Goal: Task Accomplishment & Management: Use online tool/utility

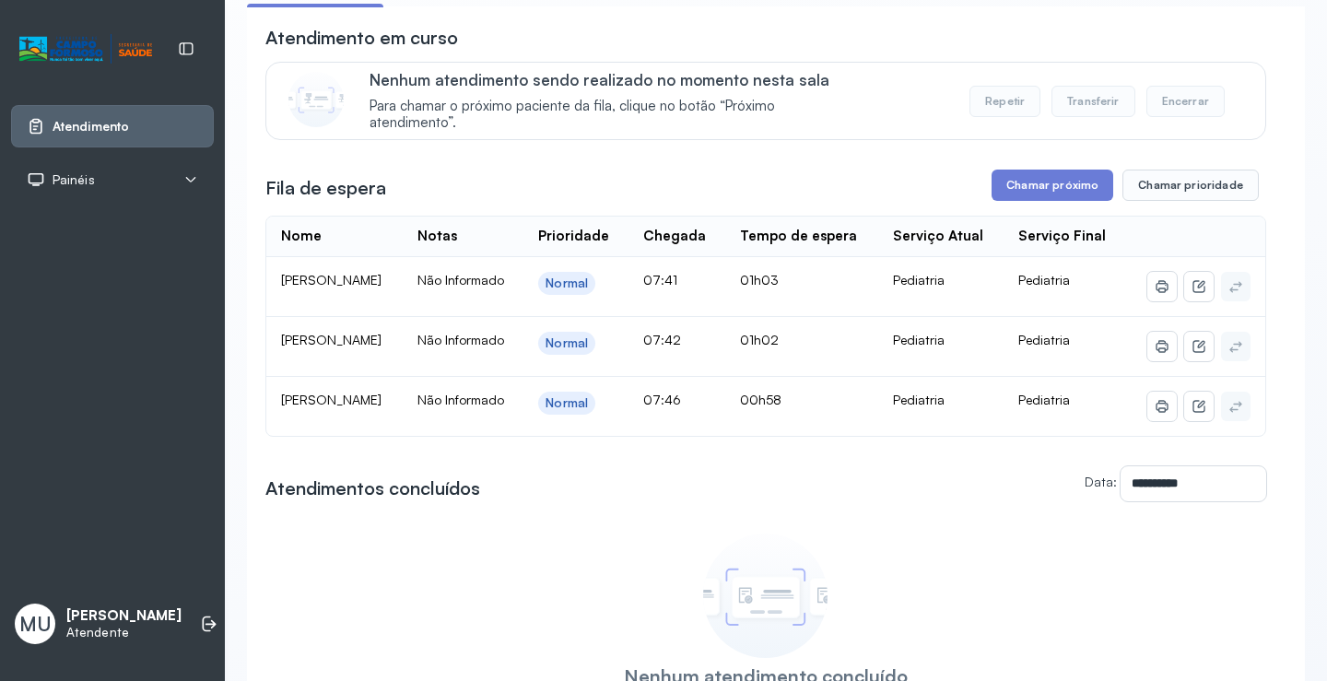
scroll to position [134, 0]
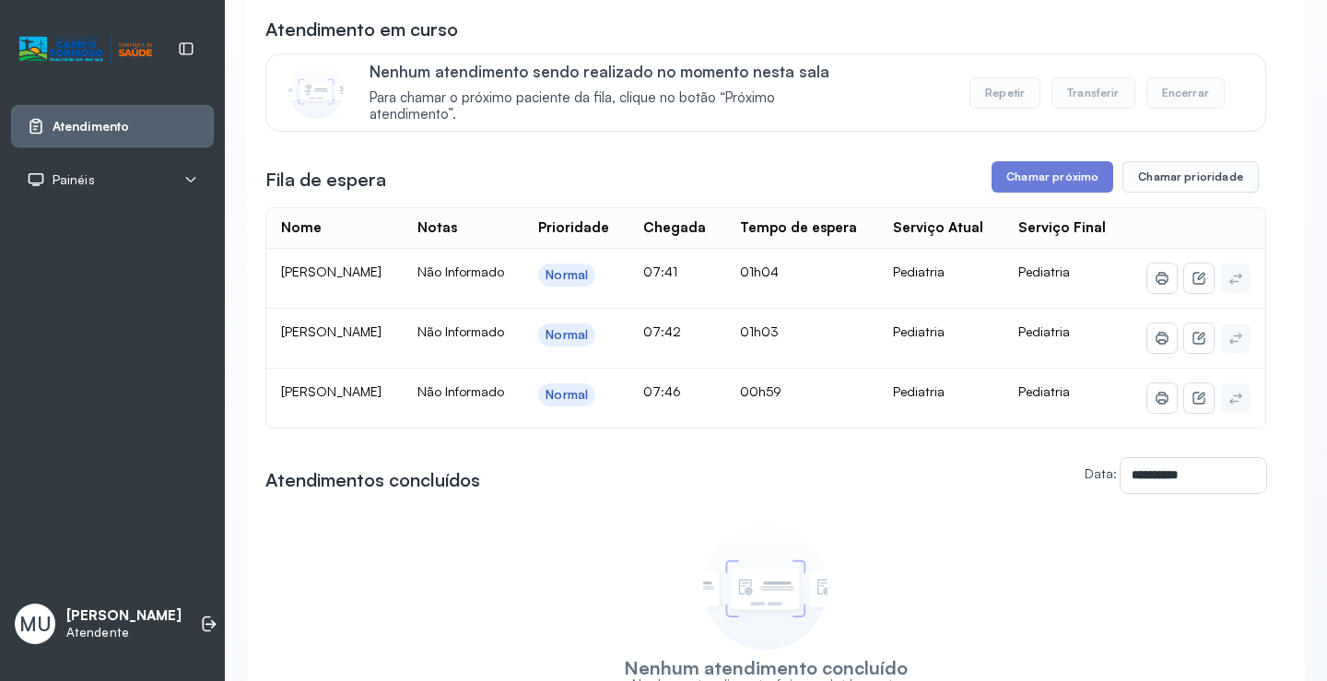
scroll to position [184, 0]
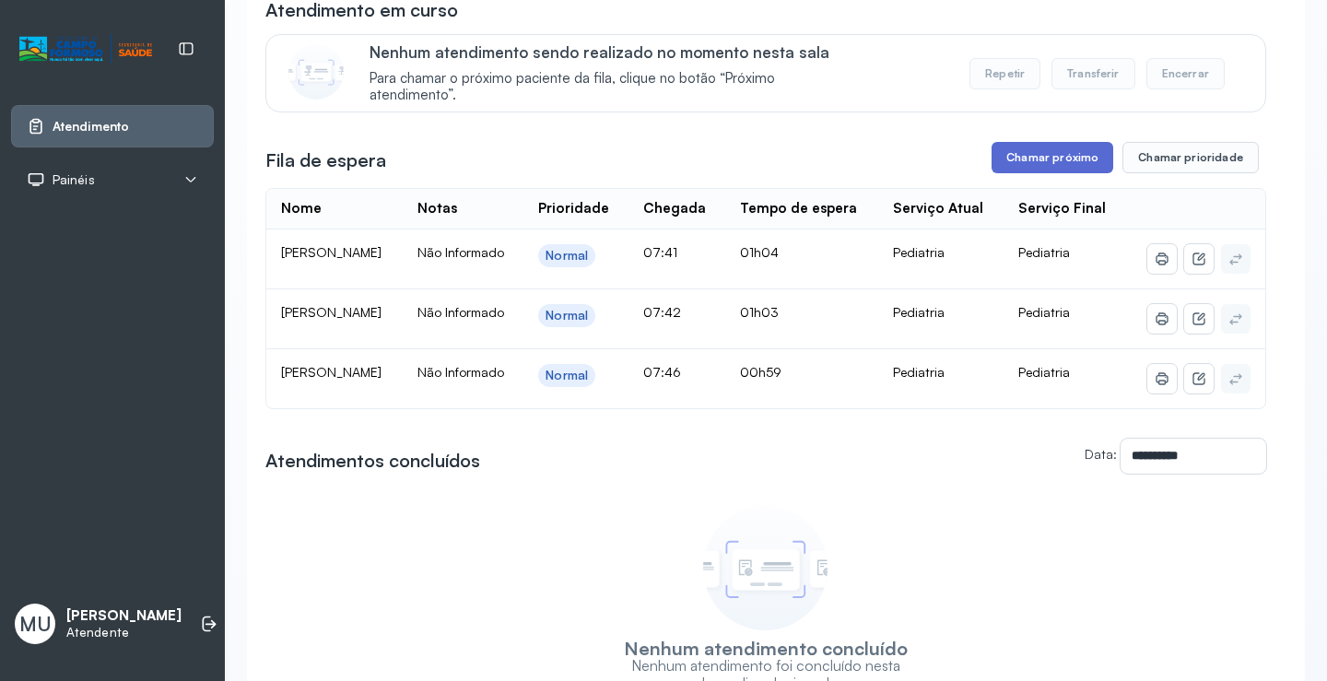
click at [996, 160] on button "Chamar próximo" at bounding box center [1052, 157] width 122 height 31
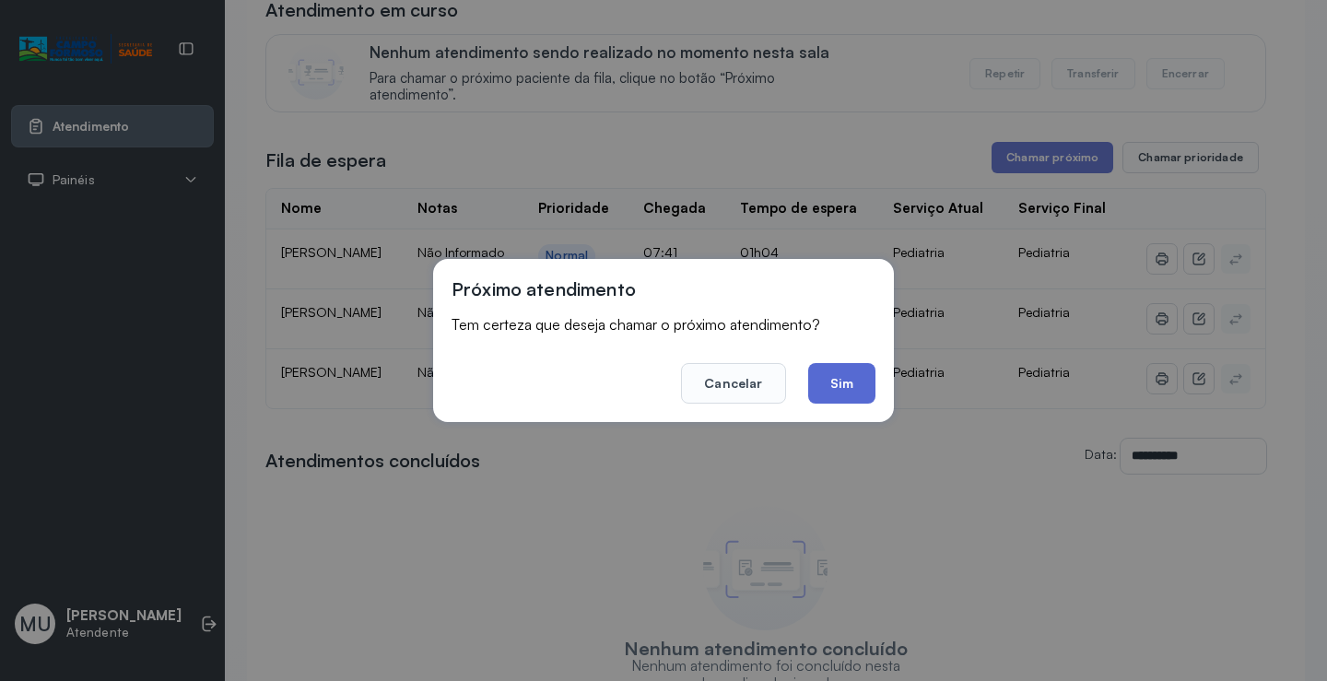
click at [810, 382] on button "Sim" at bounding box center [841, 383] width 67 height 41
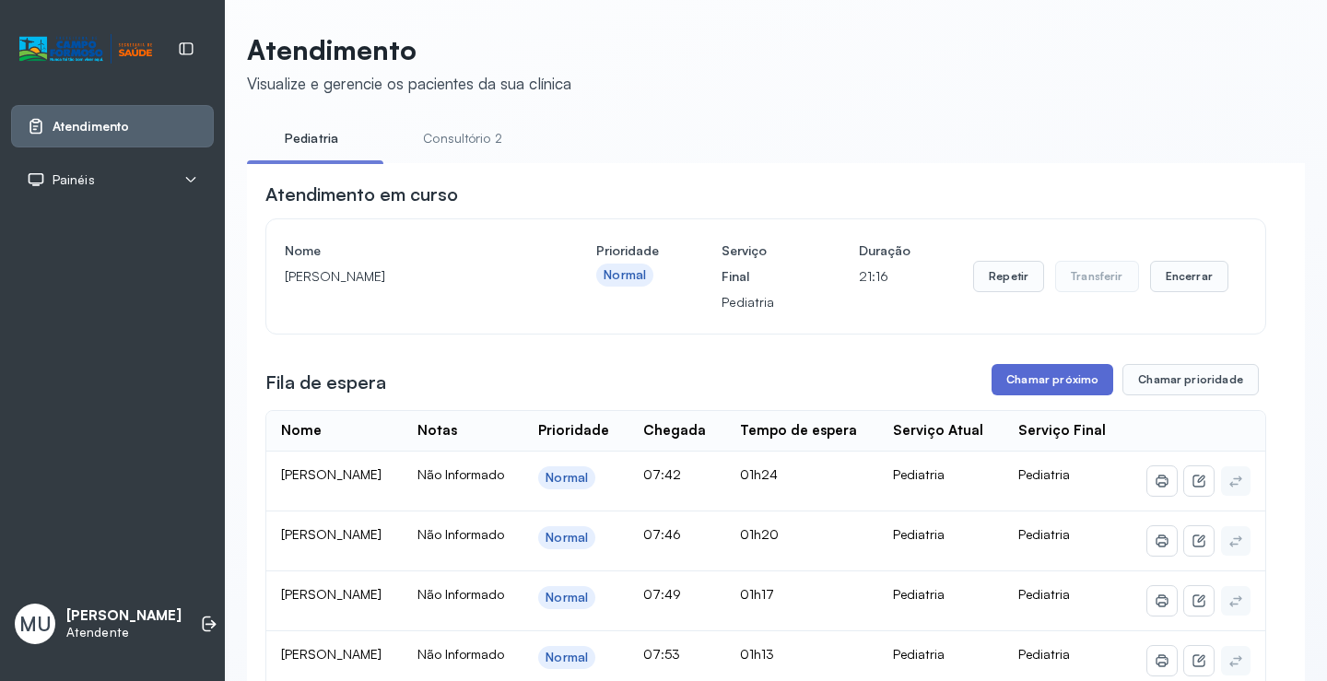
click at [1048, 389] on button "Chamar próximo" at bounding box center [1052, 379] width 122 height 31
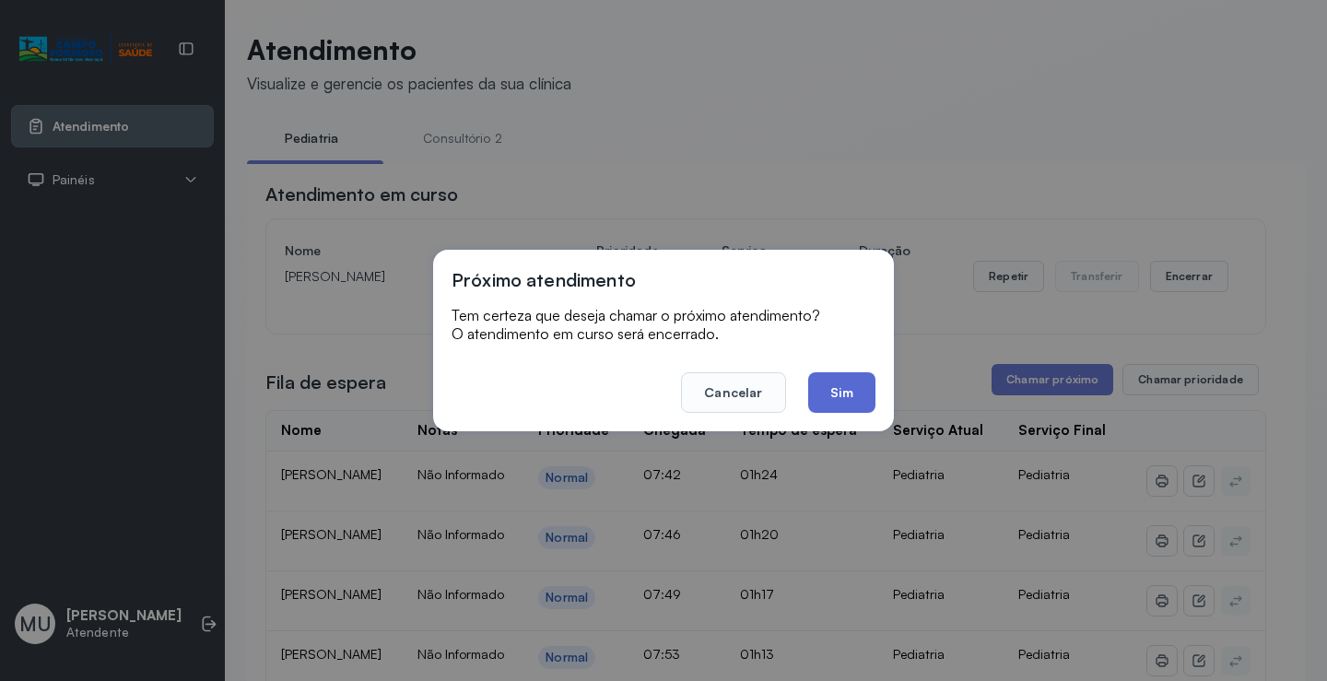
click at [848, 388] on button "Sim" at bounding box center [841, 392] width 67 height 41
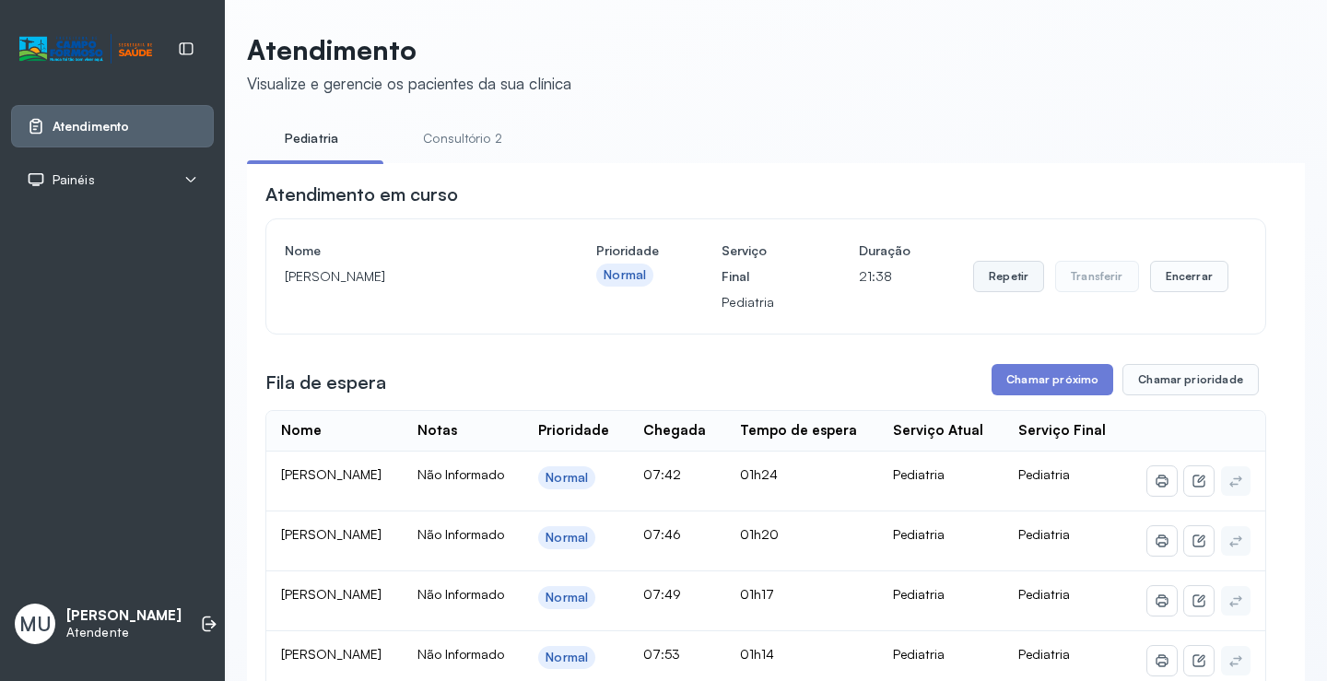
click at [1012, 283] on button "Repetir" at bounding box center [1008, 276] width 71 height 31
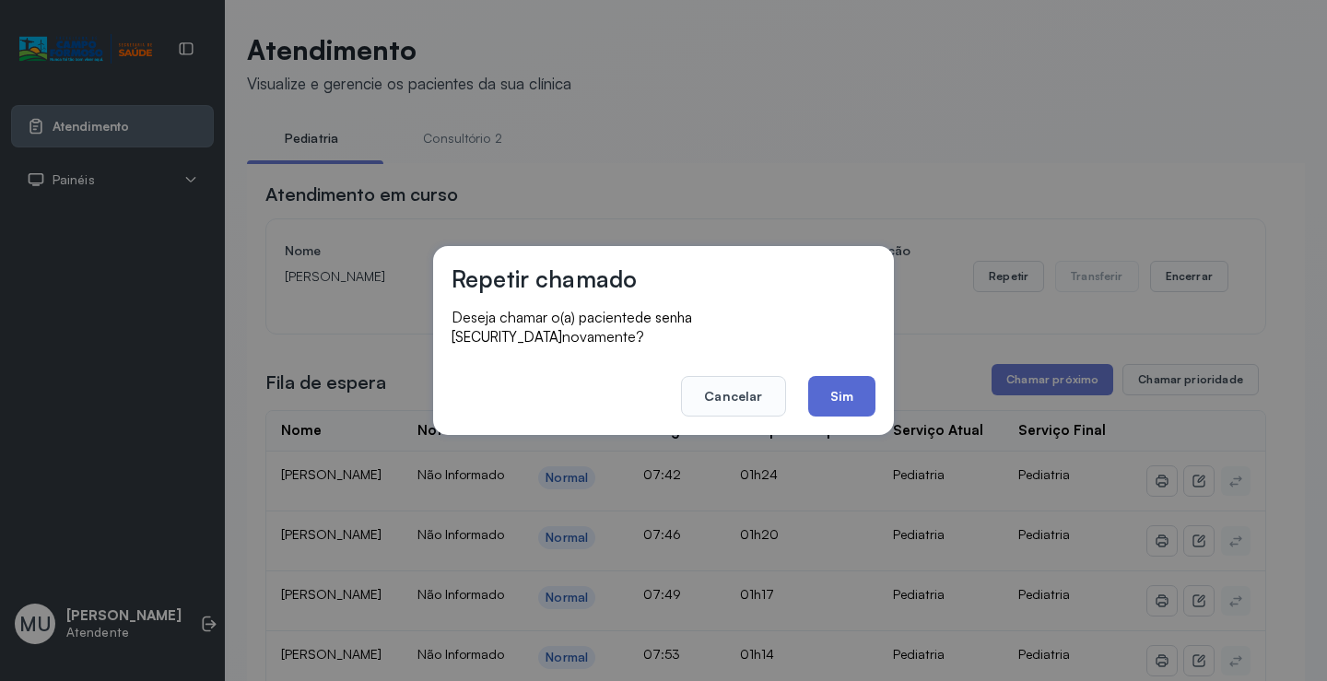
click at [844, 381] on button "Sim" at bounding box center [841, 396] width 67 height 41
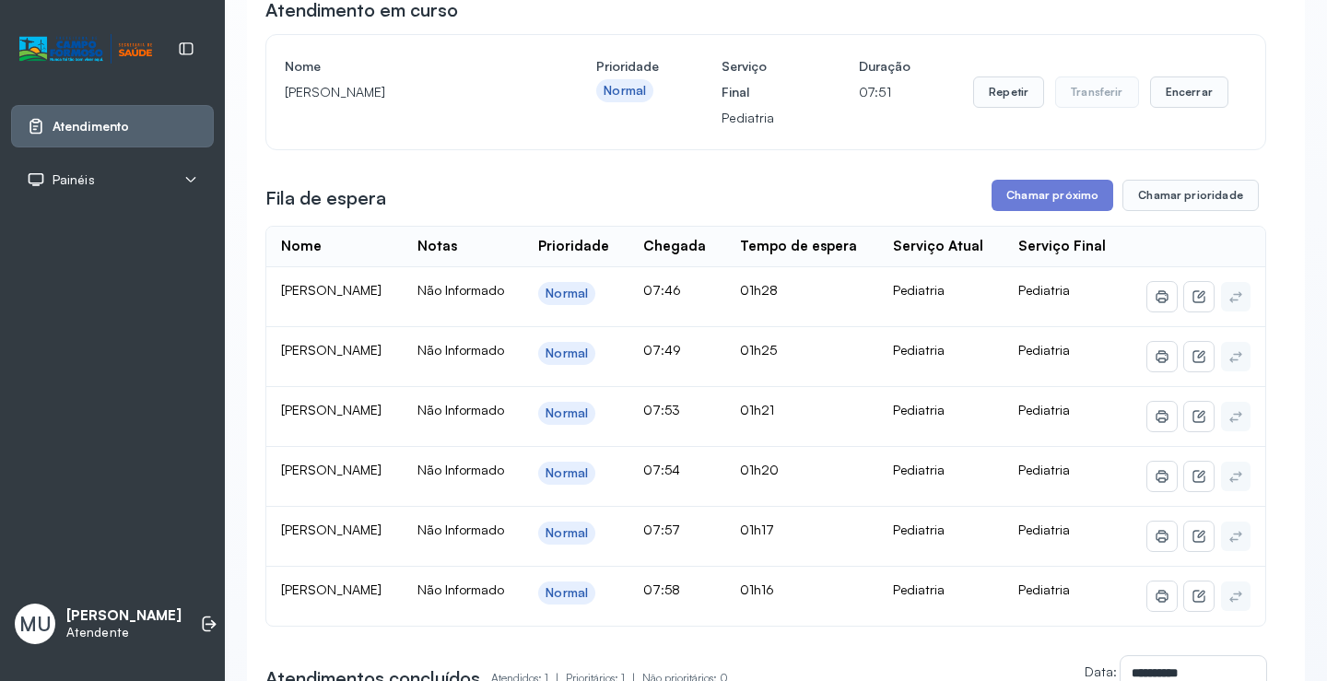
scroll to position [276, 0]
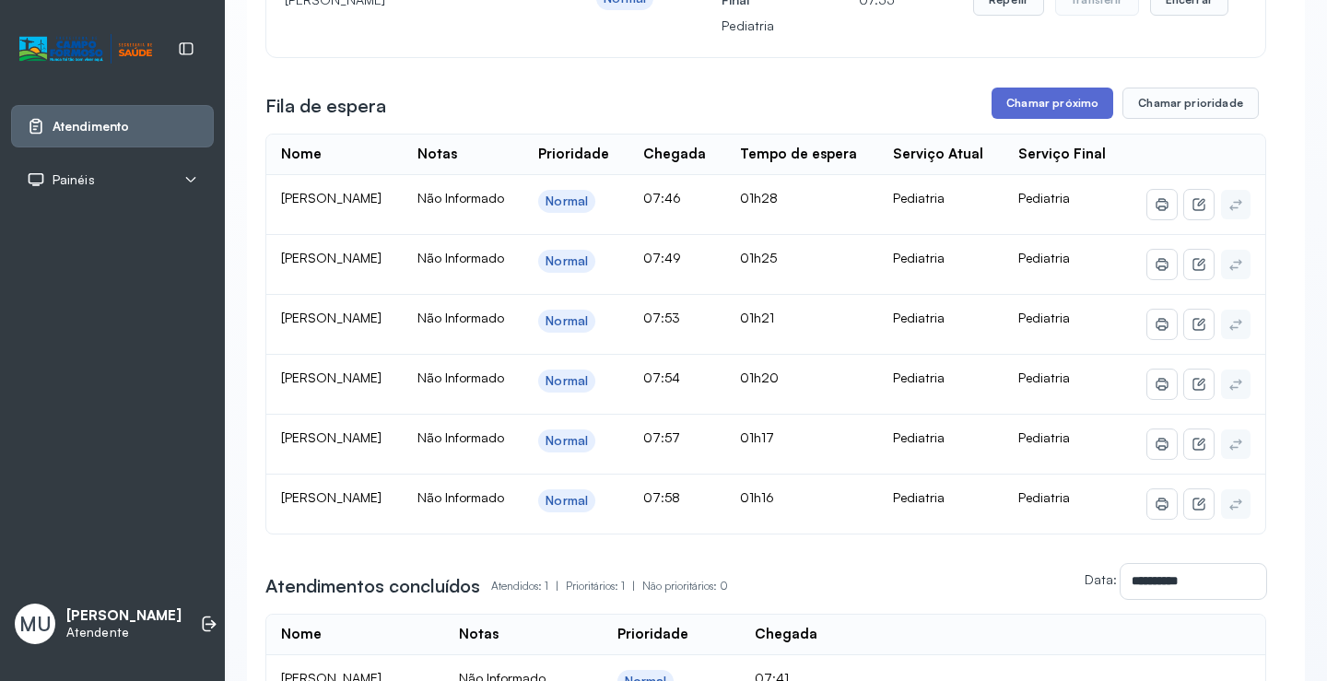
click at [1035, 109] on button "Chamar próximo" at bounding box center [1052, 103] width 122 height 31
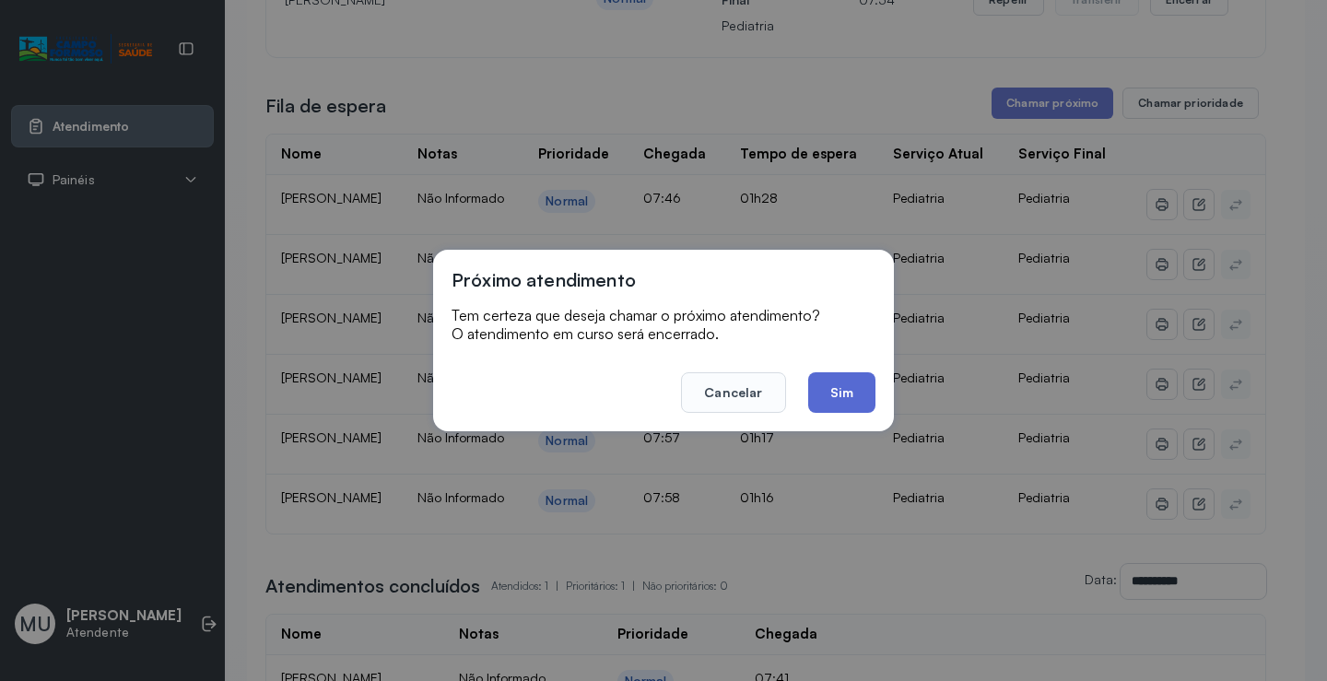
click at [842, 389] on button "Sim" at bounding box center [841, 392] width 67 height 41
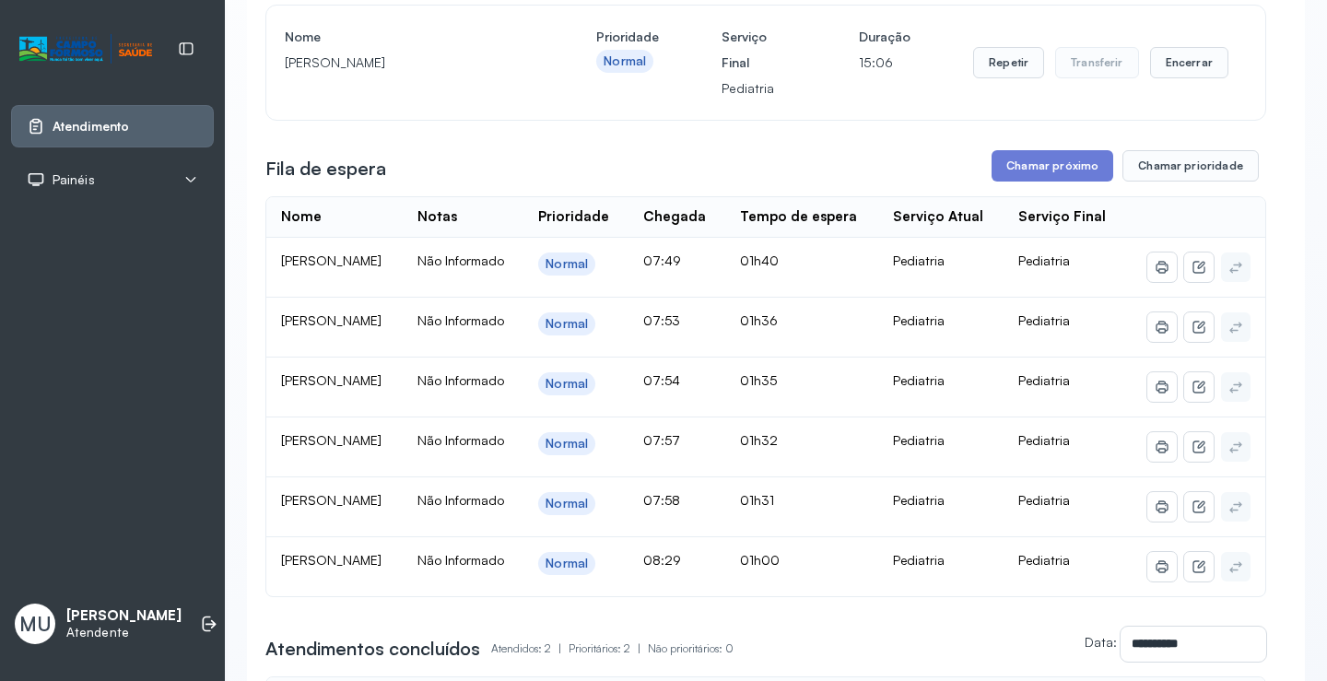
scroll to position [211, 0]
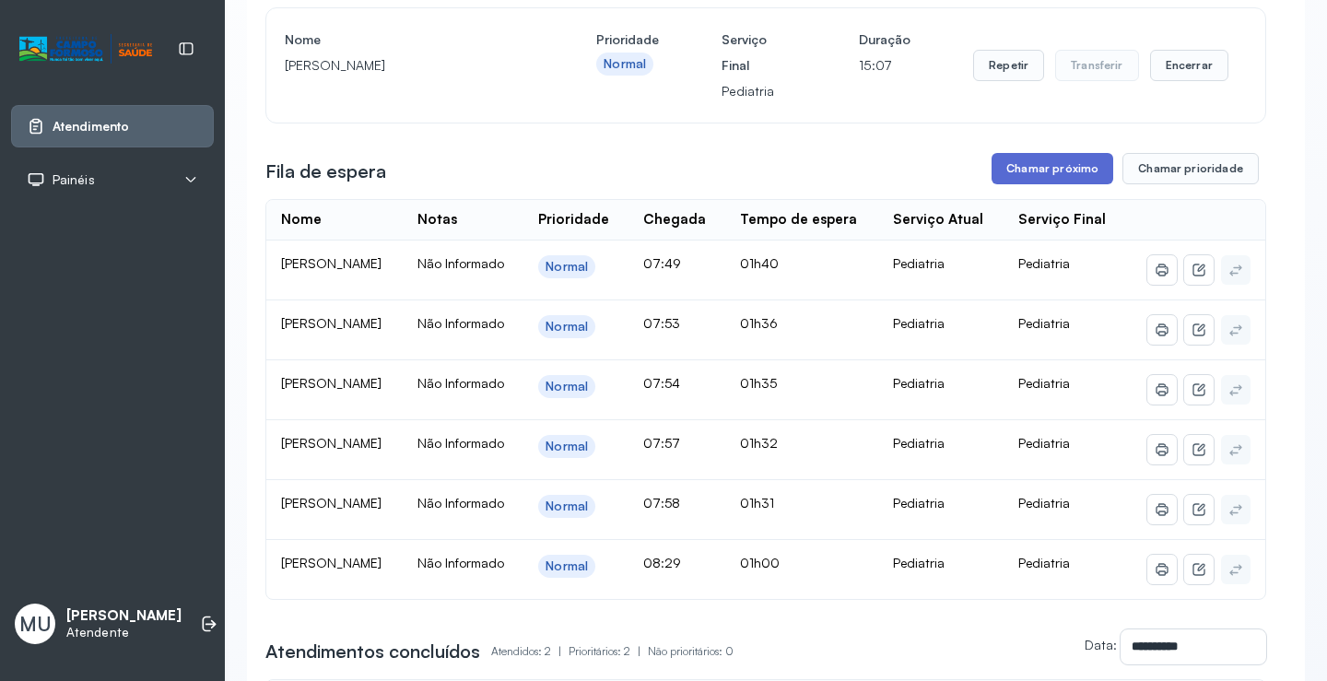
click at [1073, 176] on button "Chamar próximo" at bounding box center [1052, 168] width 122 height 31
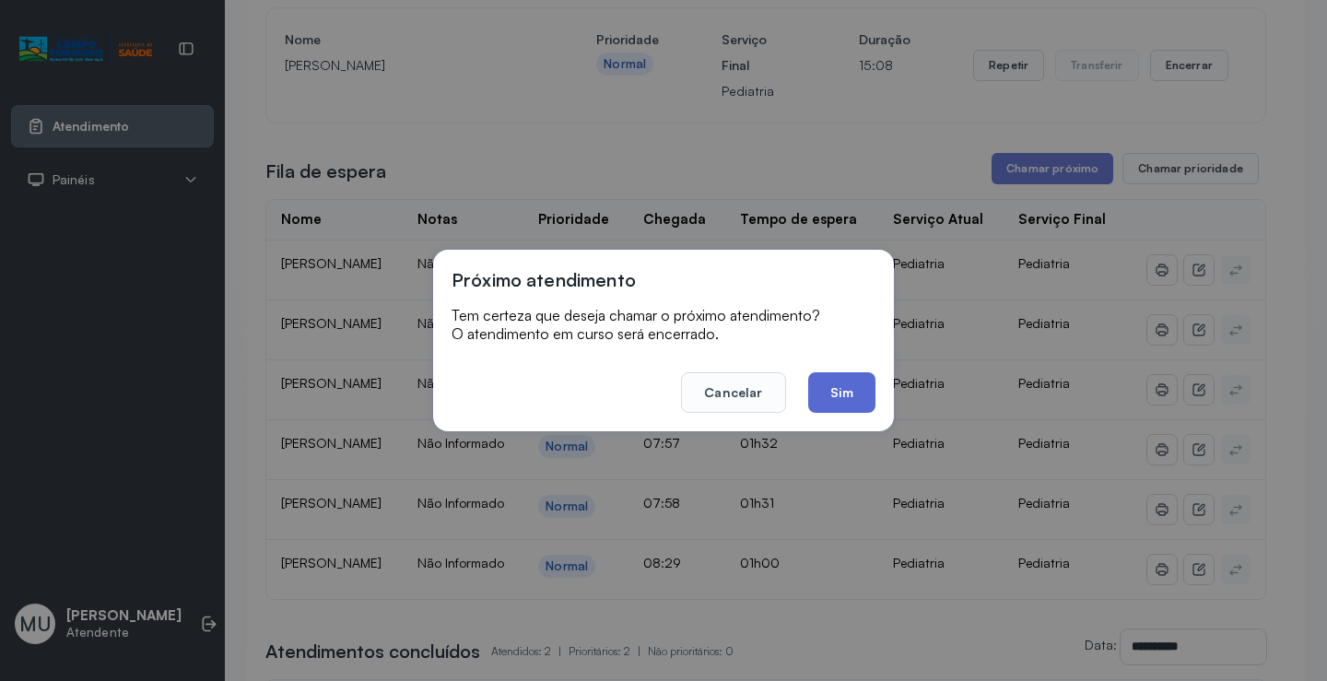
click at [813, 393] on button "Sim" at bounding box center [841, 392] width 67 height 41
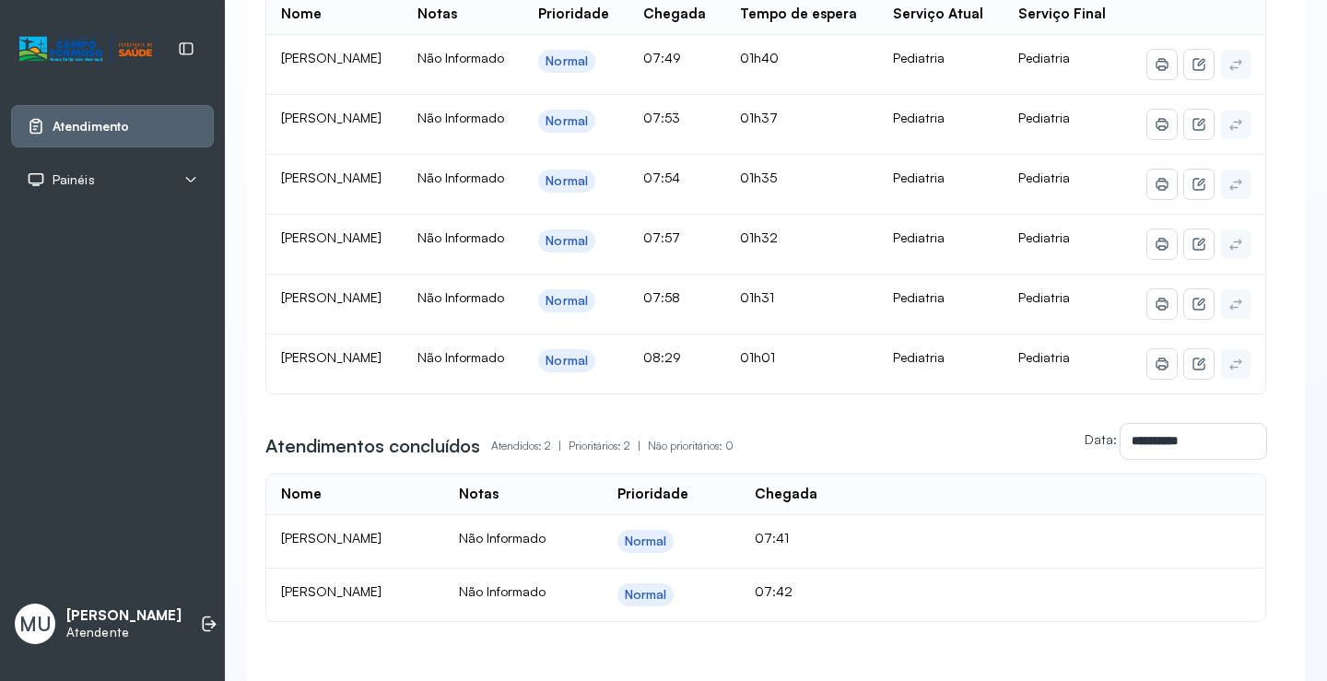
scroll to position [119, 0]
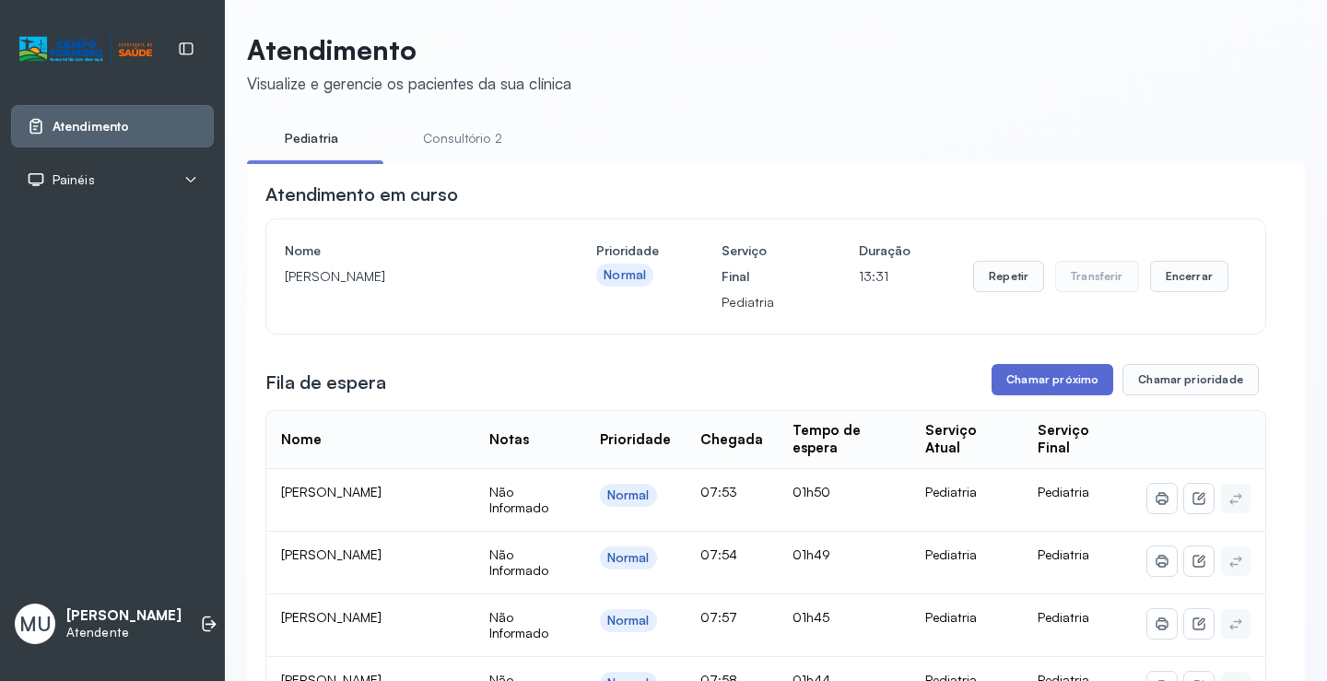
click at [1040, 371] on button "Chamar próximo" at bounding box center [1052, 379] width 122 height 31
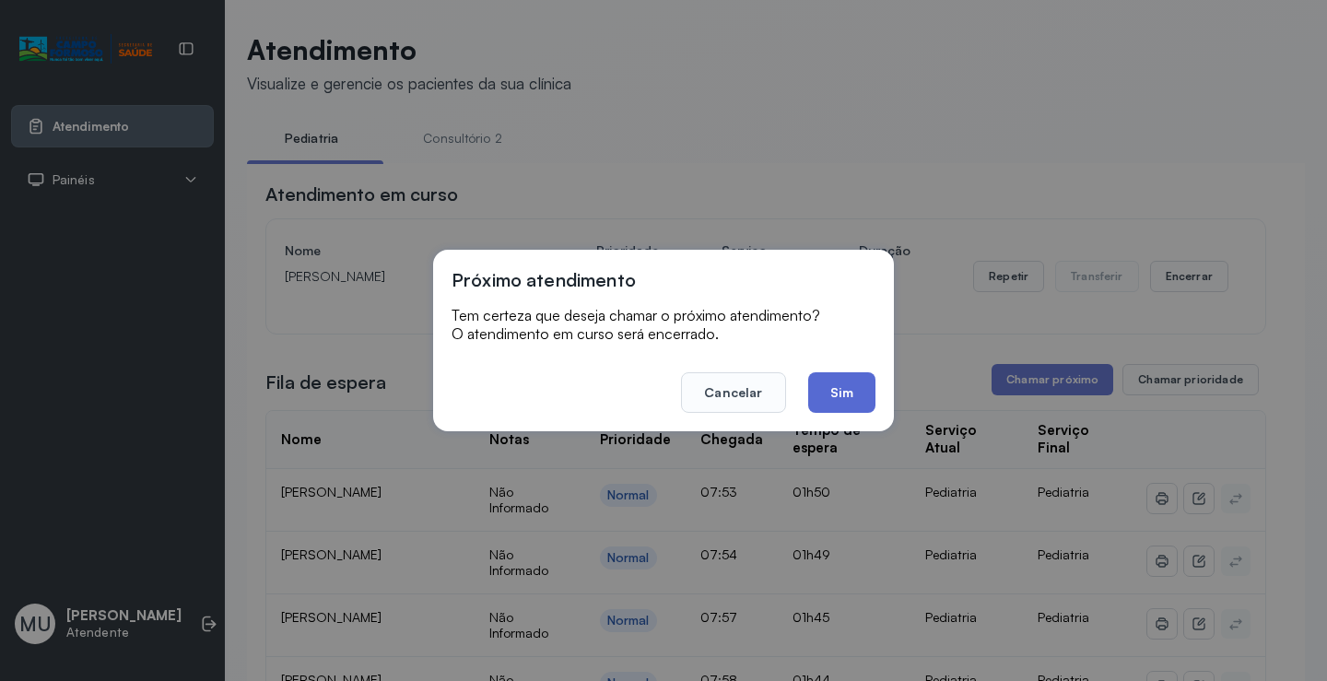
click at [850, 383] on button "Sim" at bounding box center [841, 392] width 67 height 41
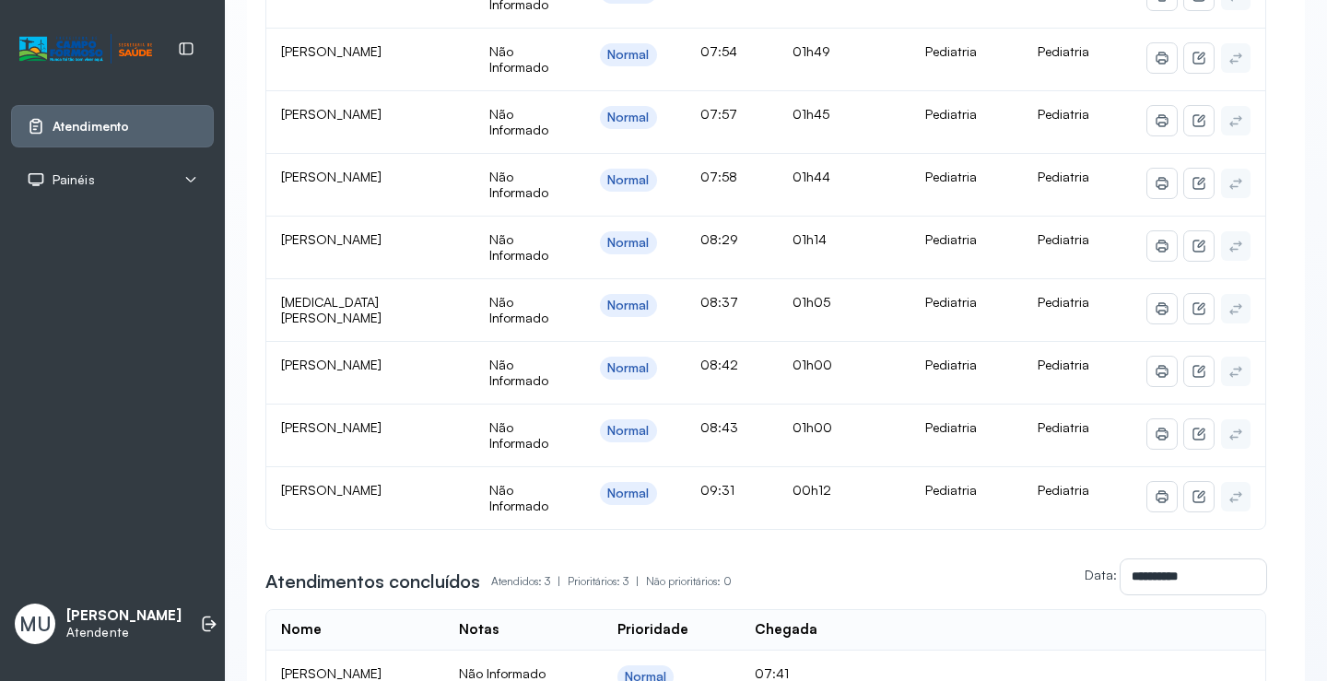
scroll to position [554, 0]
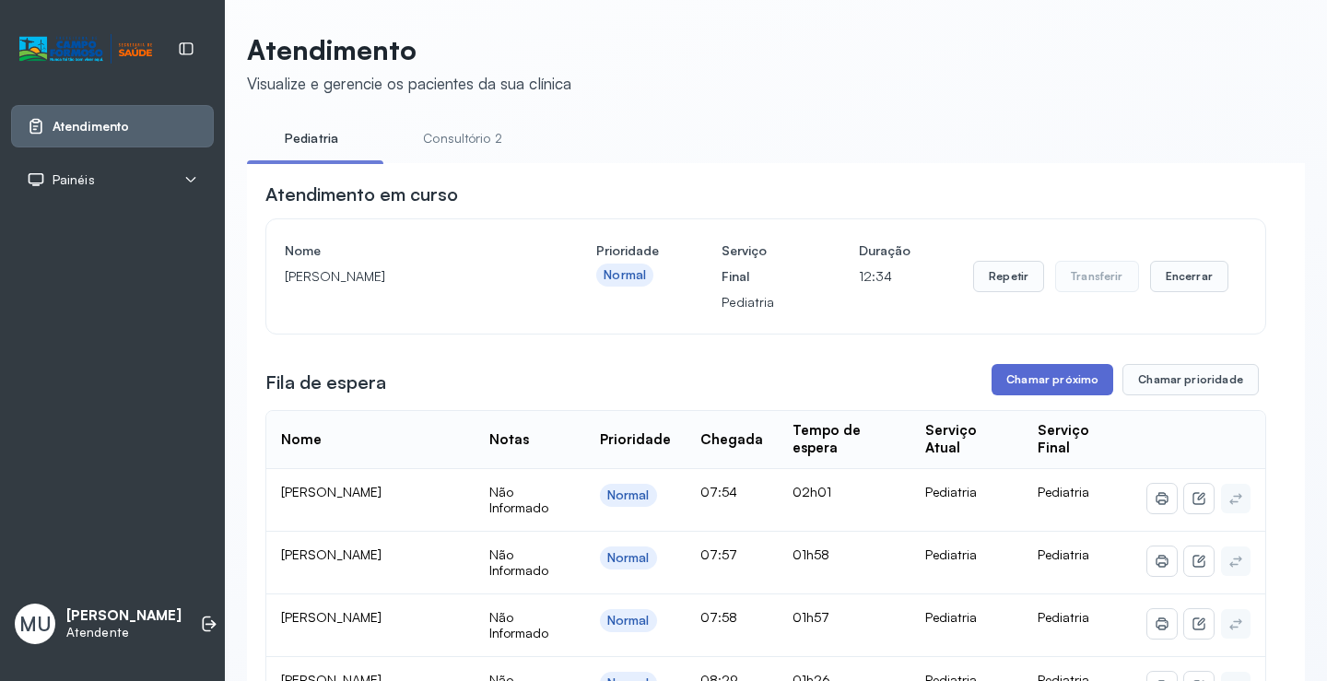
click at [1005, 387] on button "Chamar próximo" at bounding box center [1052, 379] width 122 height 31
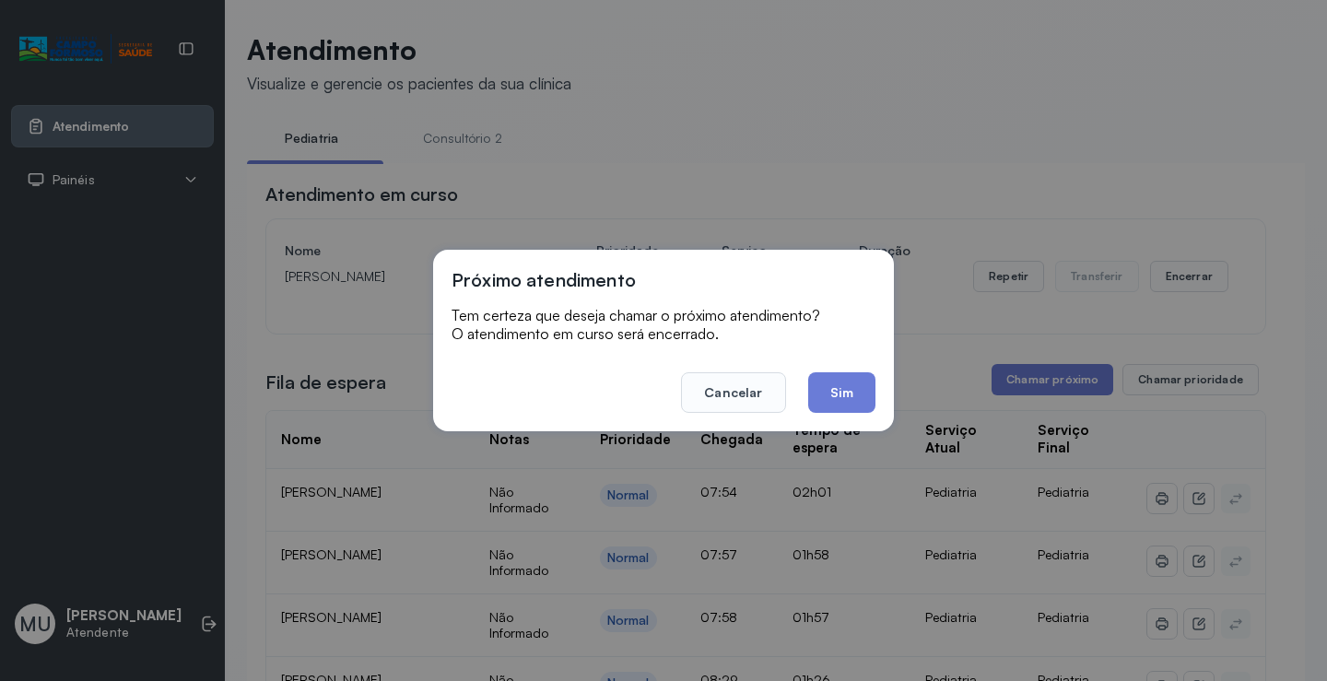
click at [841, 395] on button "Sim" at bounding box center [841, 392] width 67 height 41
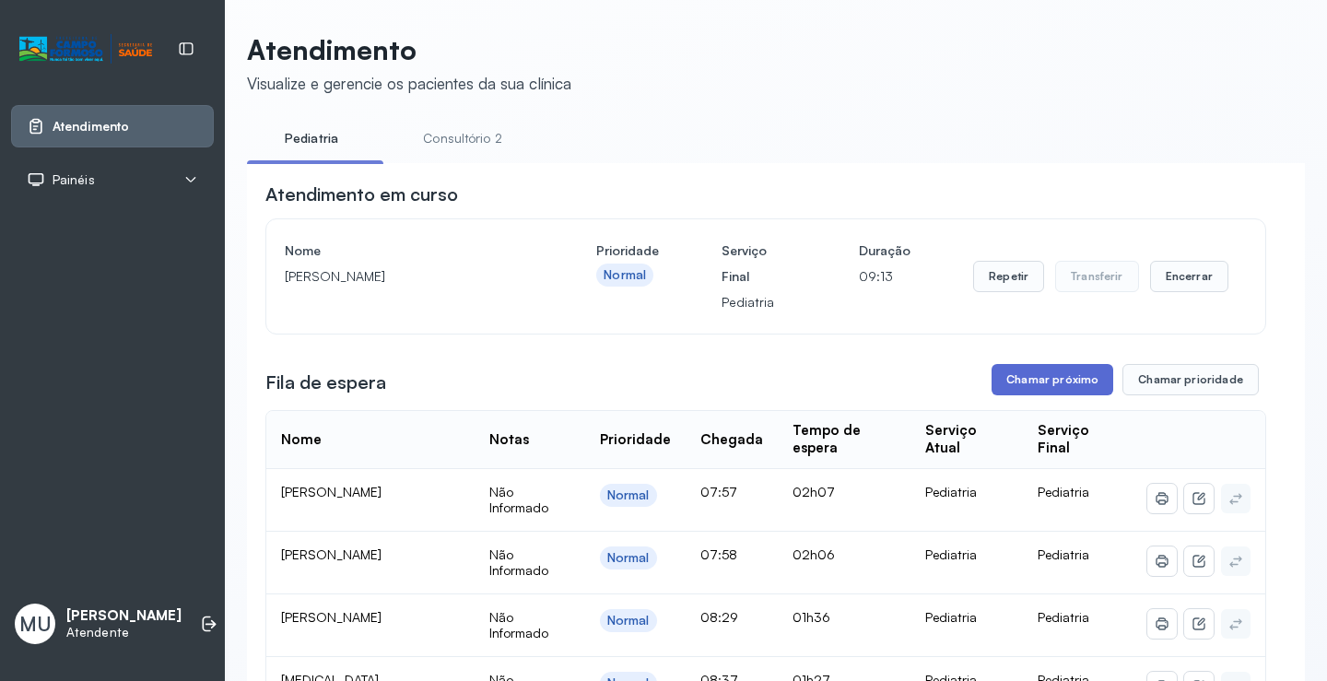
click at [1044, 395] on button "Chamar próximo" at bounding box center [1052, 379] width 122 height 31
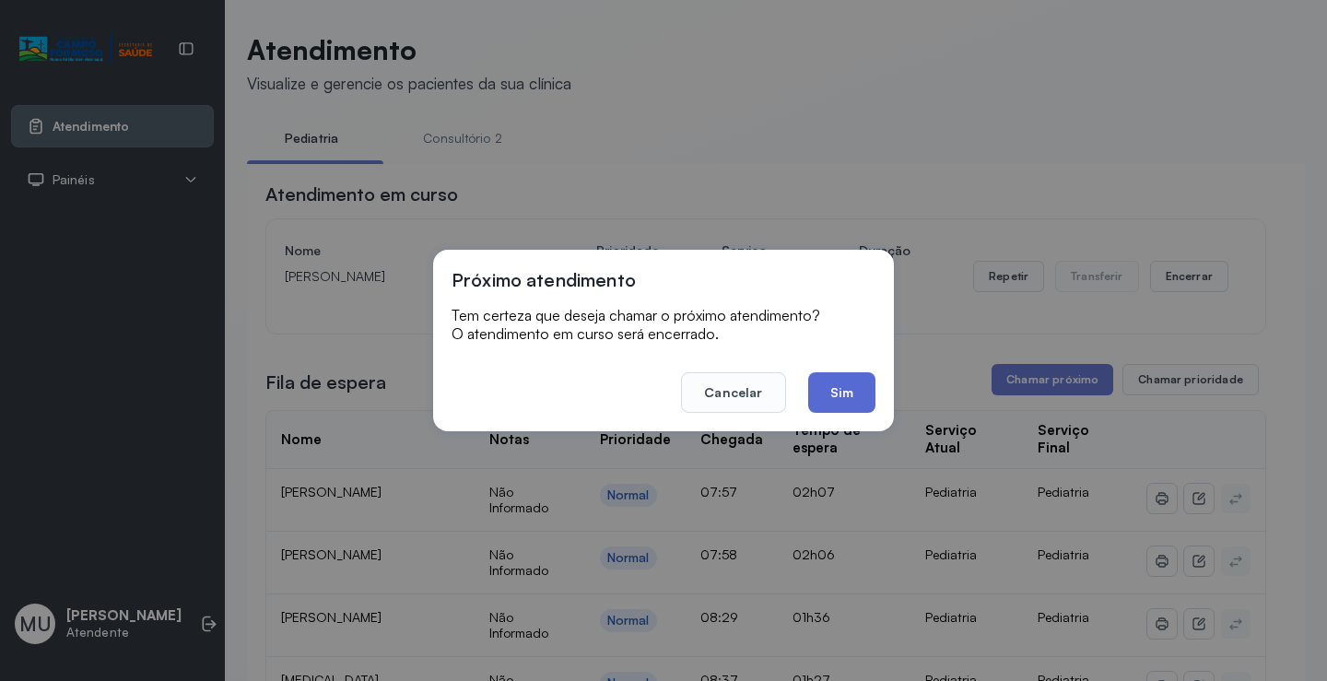
click at [862, 402] on button "Sim" at bounding box center [841, 392] width 67 height 41
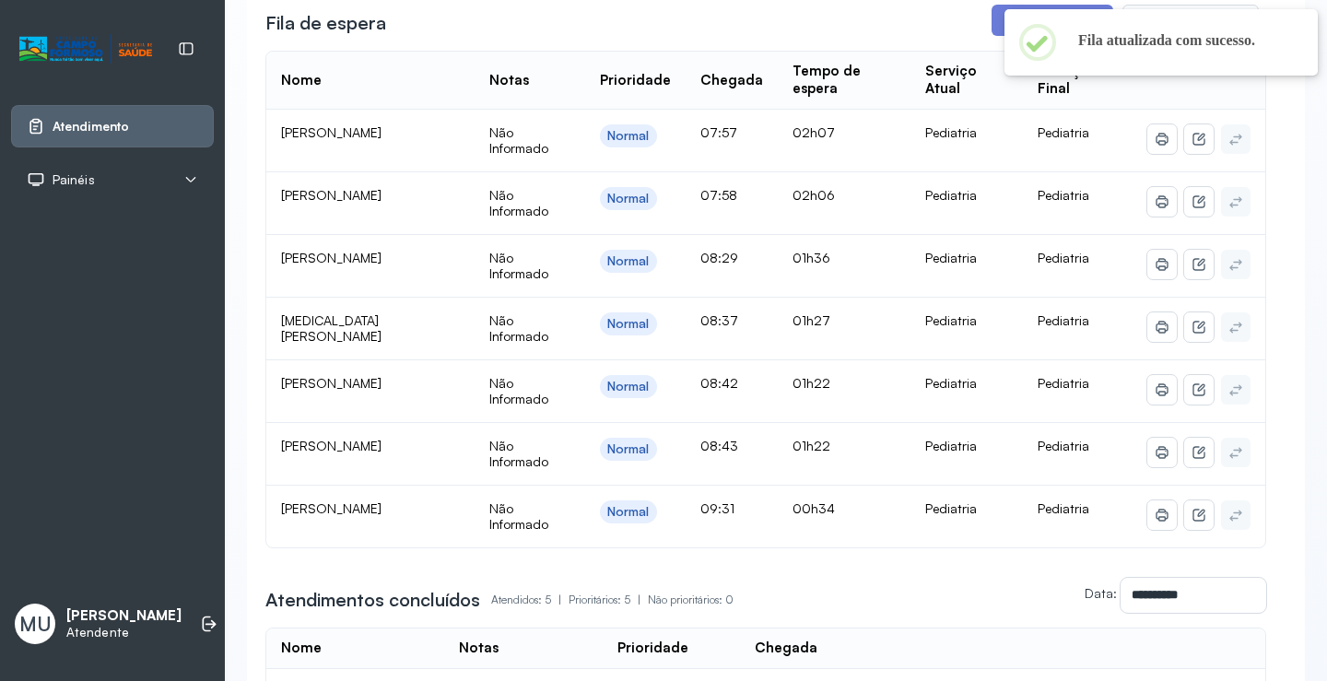
scroll to position [368, 0]
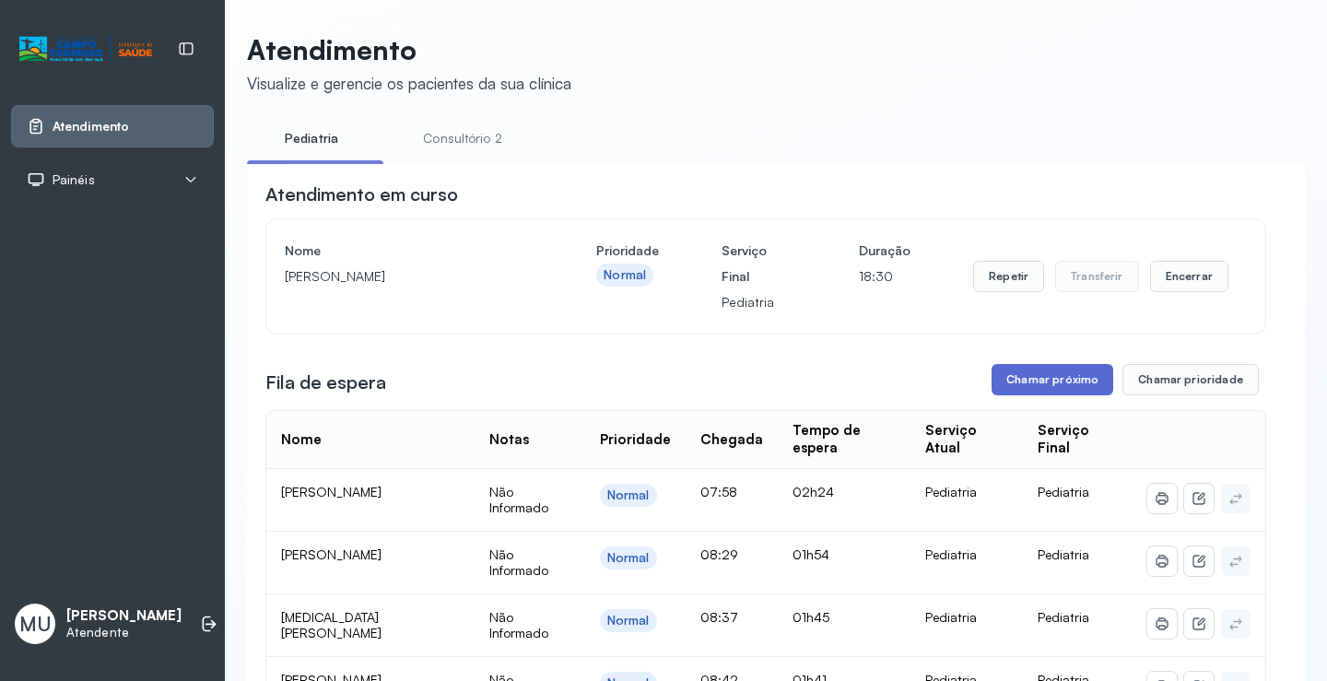
click at [1039, 370] on button "Chamar próximo" at bounding box center [1052, 379] width 122 height 31
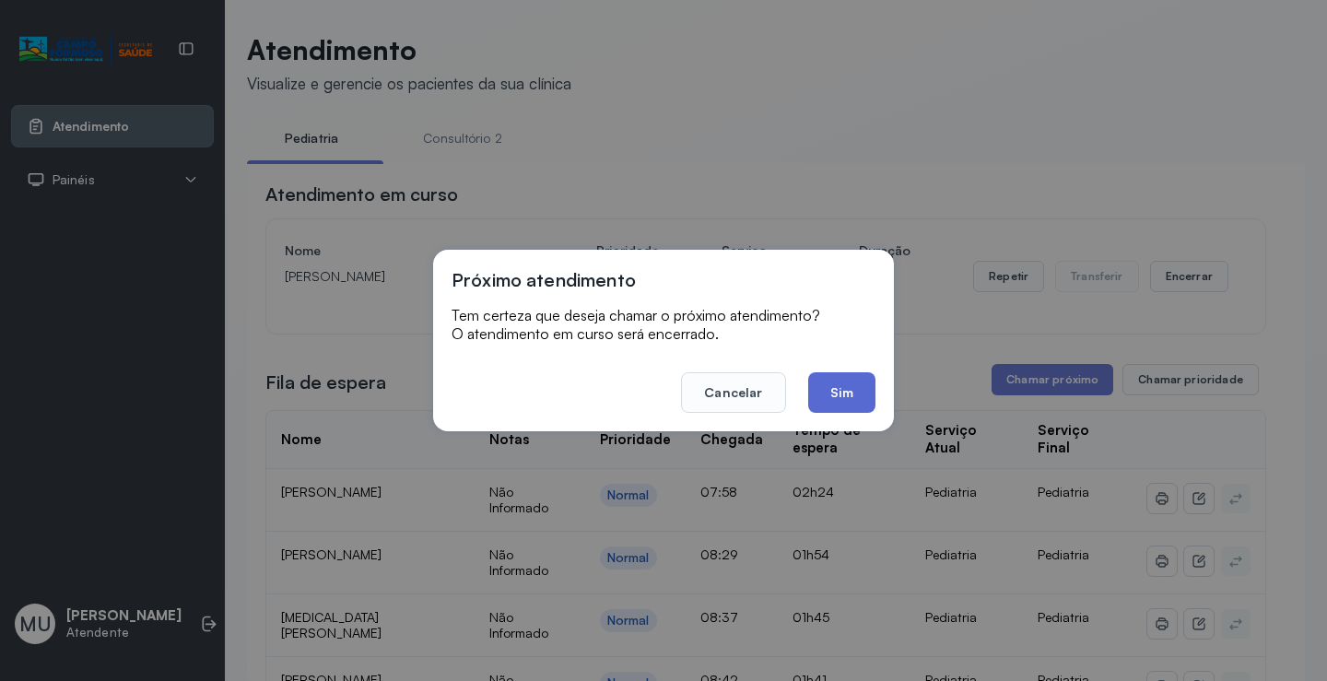
click at [852, 392] on button "Sim" at bounding box center [841, 392] width 67 height 41
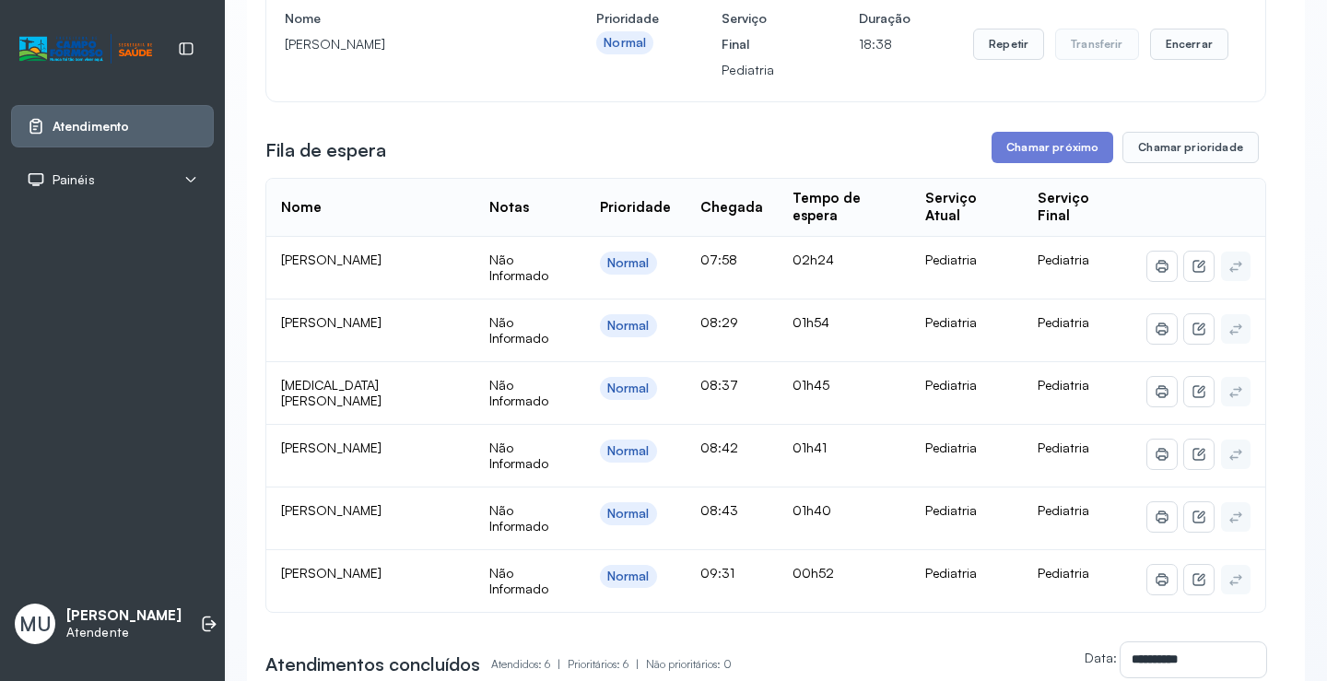
scroll to position [276, 0]
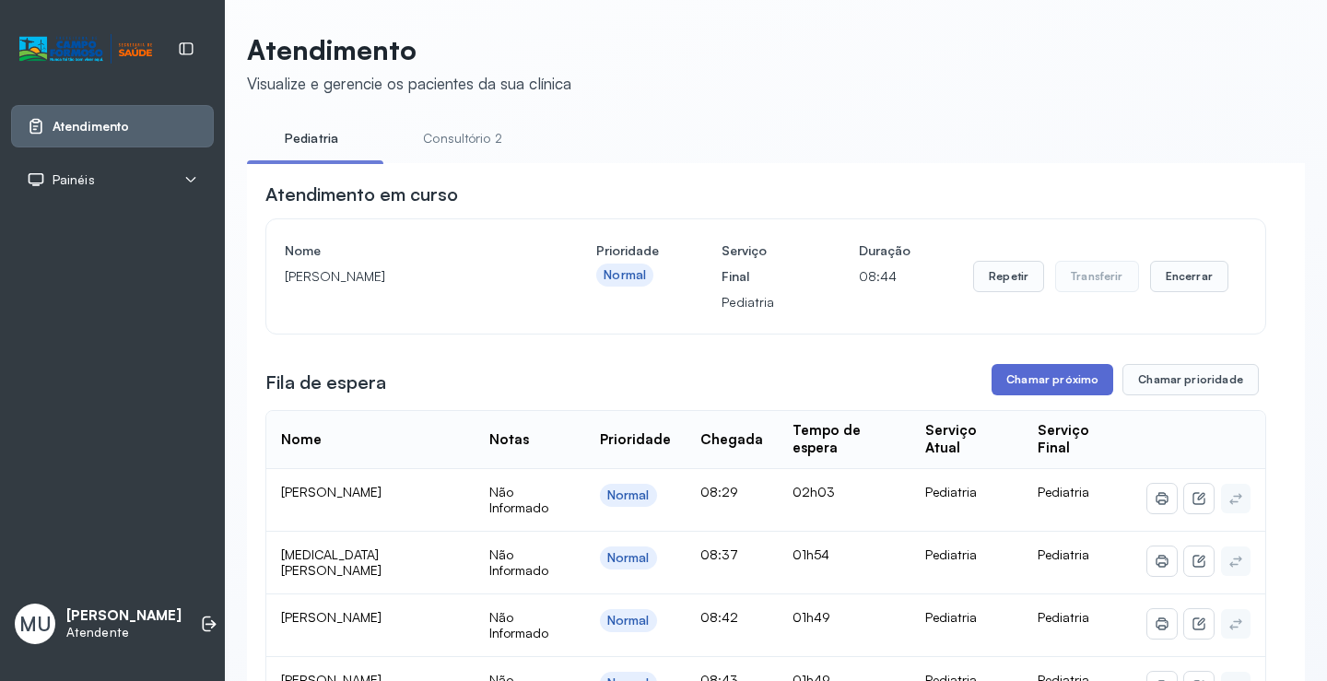
click at [1033, 373] on button "Chamar próximo" at bounding box center [1052, 379] width 122 height 31
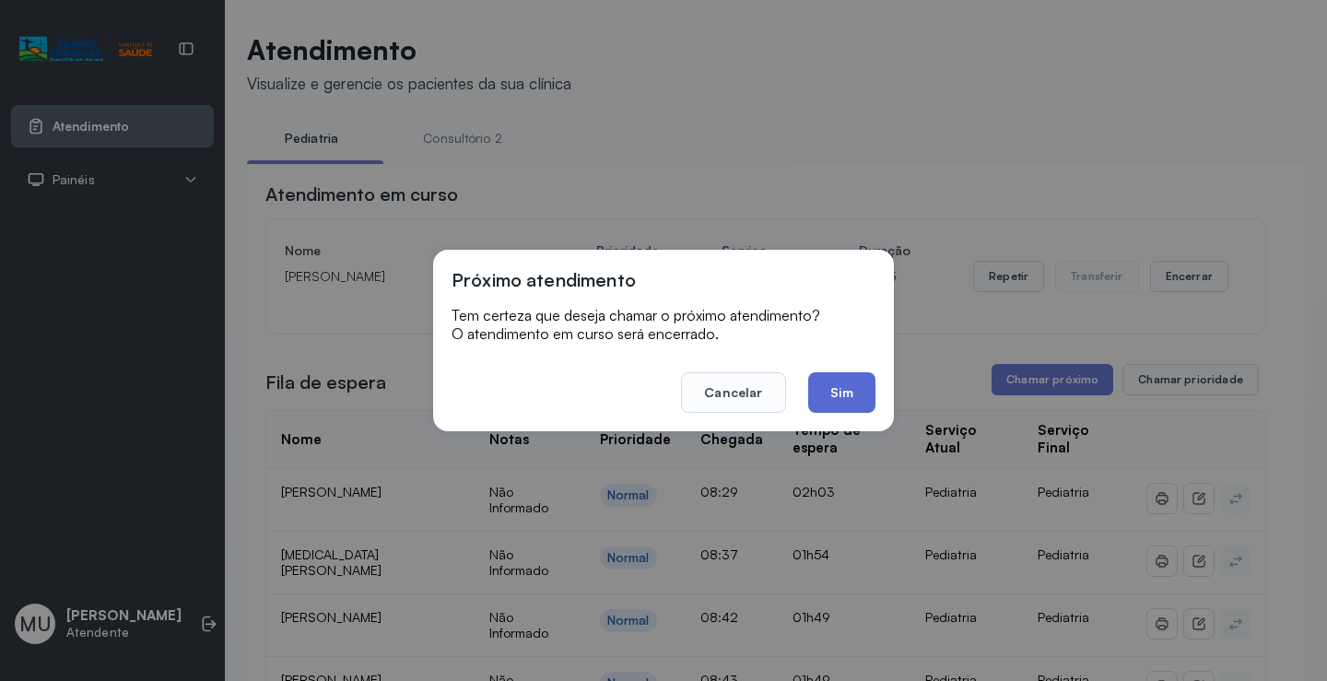
click at [829, 381] on button "Sim" at bounding box center [841, 392] width 67 height 41
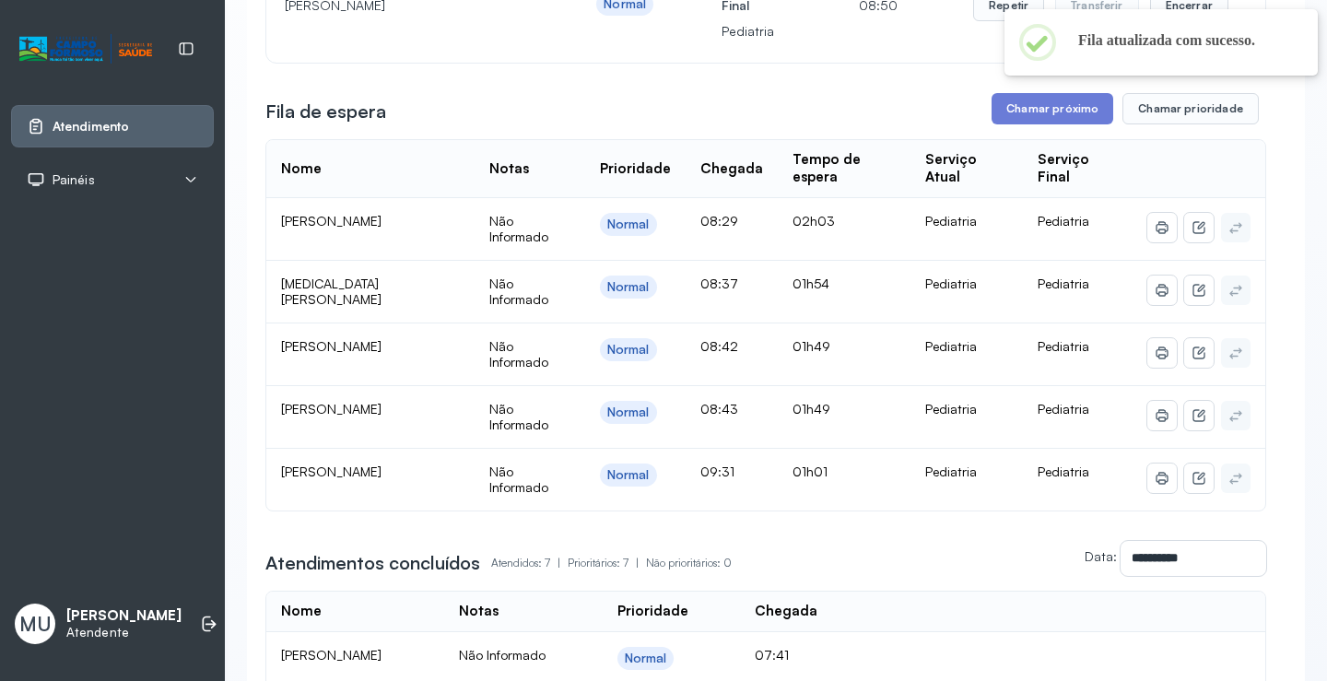
scroll to position [276, 0]
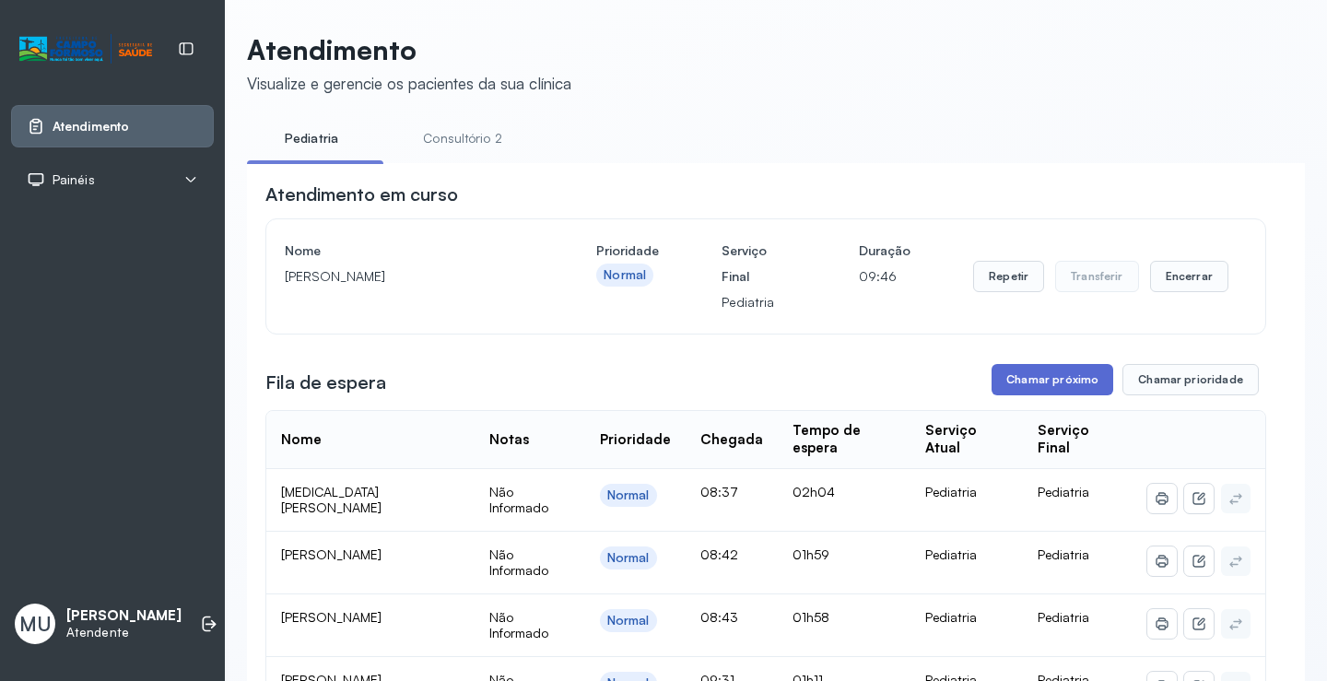
click at [1014, 391] on button "Chamar próximo" at bounding box center [1052, 379] width 122 height 31
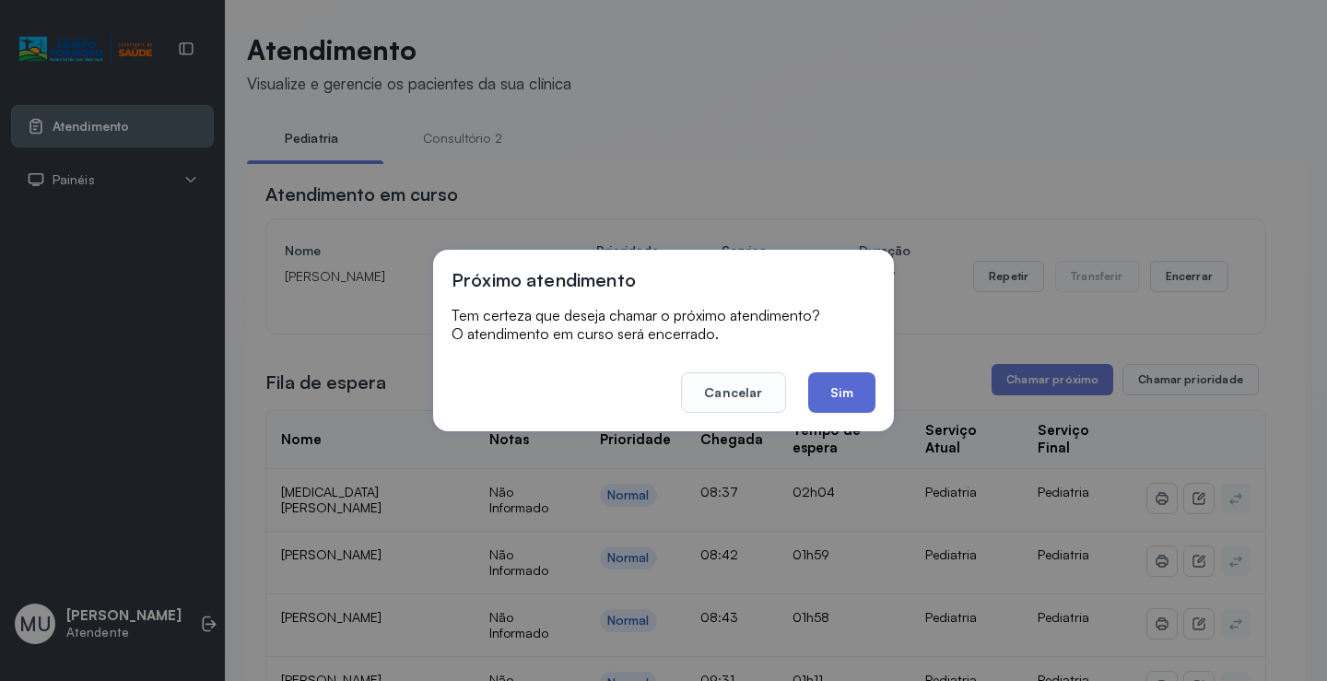
click at [846, 381] on button "Sim" at bounding box center [841, 392] width 67 height 41
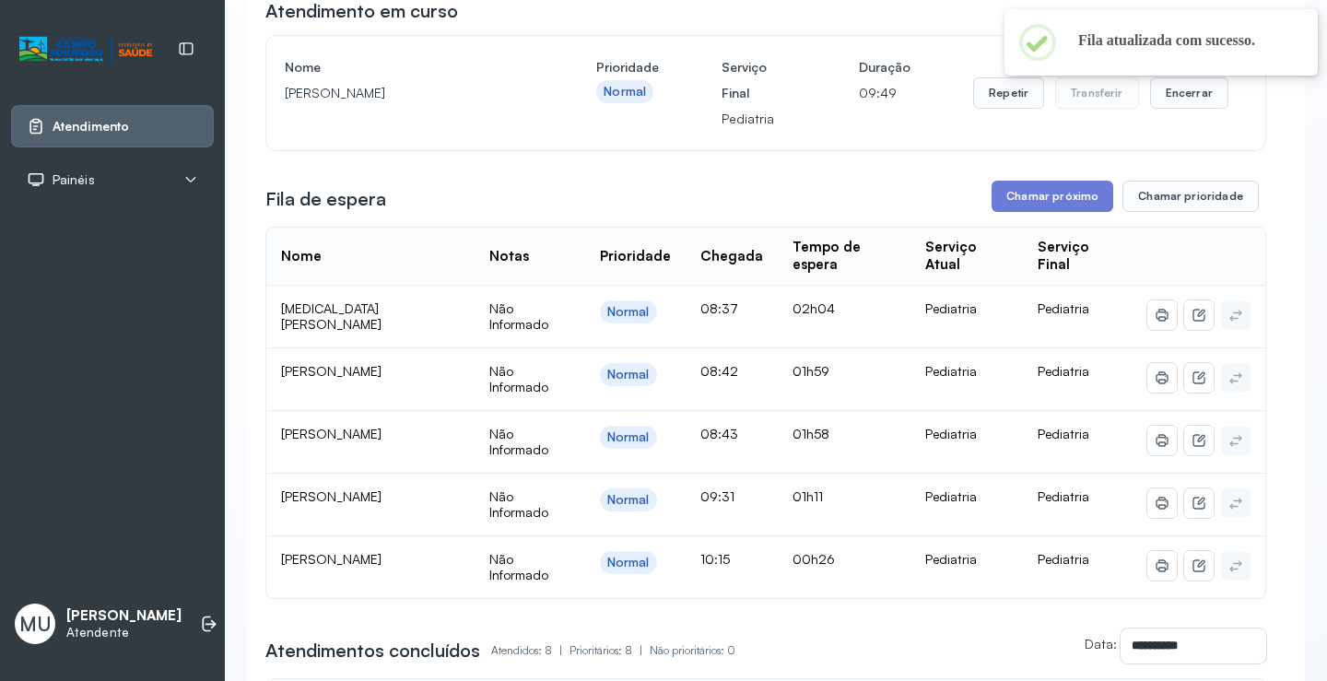
scroll to position [184, 0]
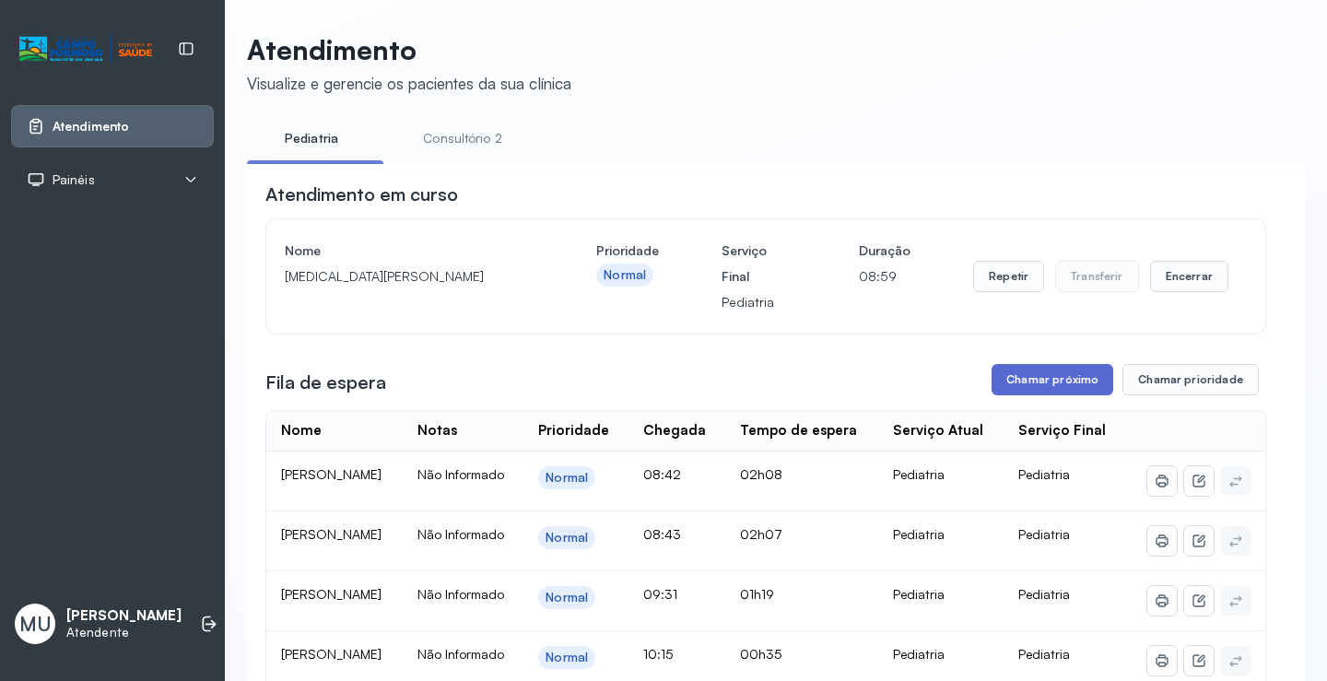
click at [1050, 385] on button "Chamar próximo" at bounding box center [1052, 379] width 122 height 31
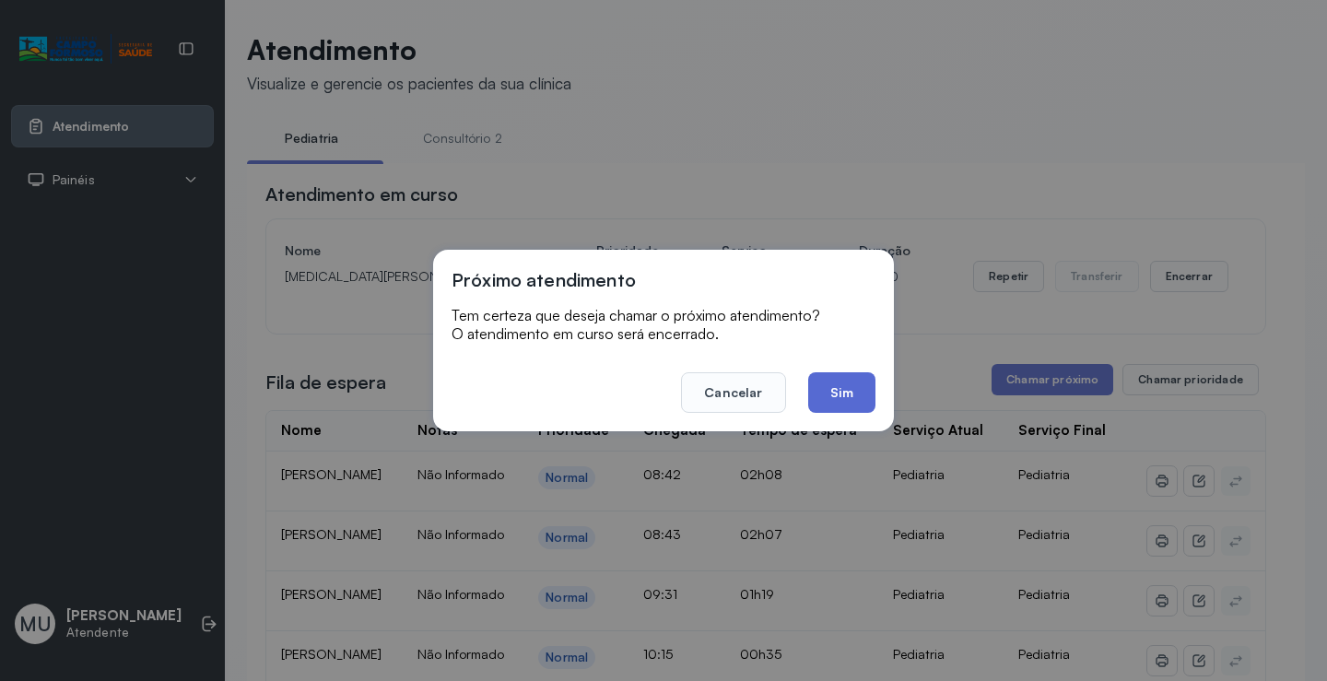
click at [825, 390] on button "Sim" at bounding box center [841, 392] width 67 height 41
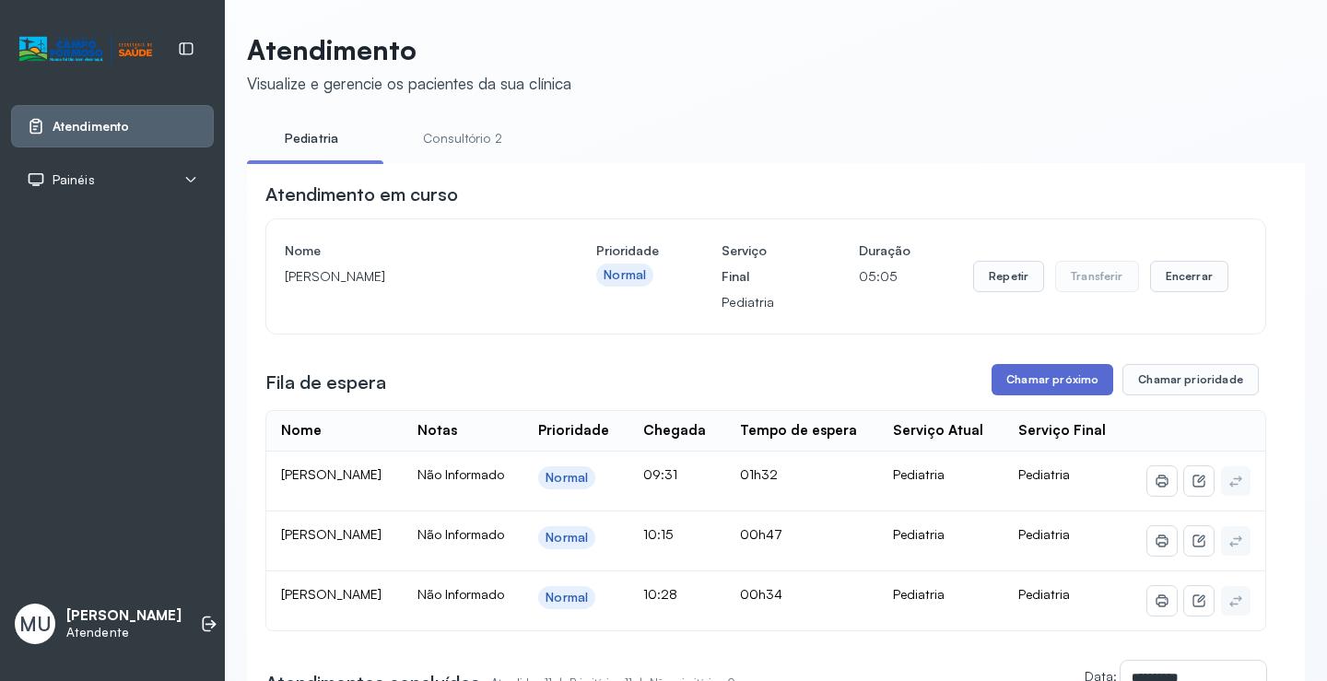
click at [1035, 392] on button "Chamar próximo" at bounding box center [1052, 379] width 122 height 31
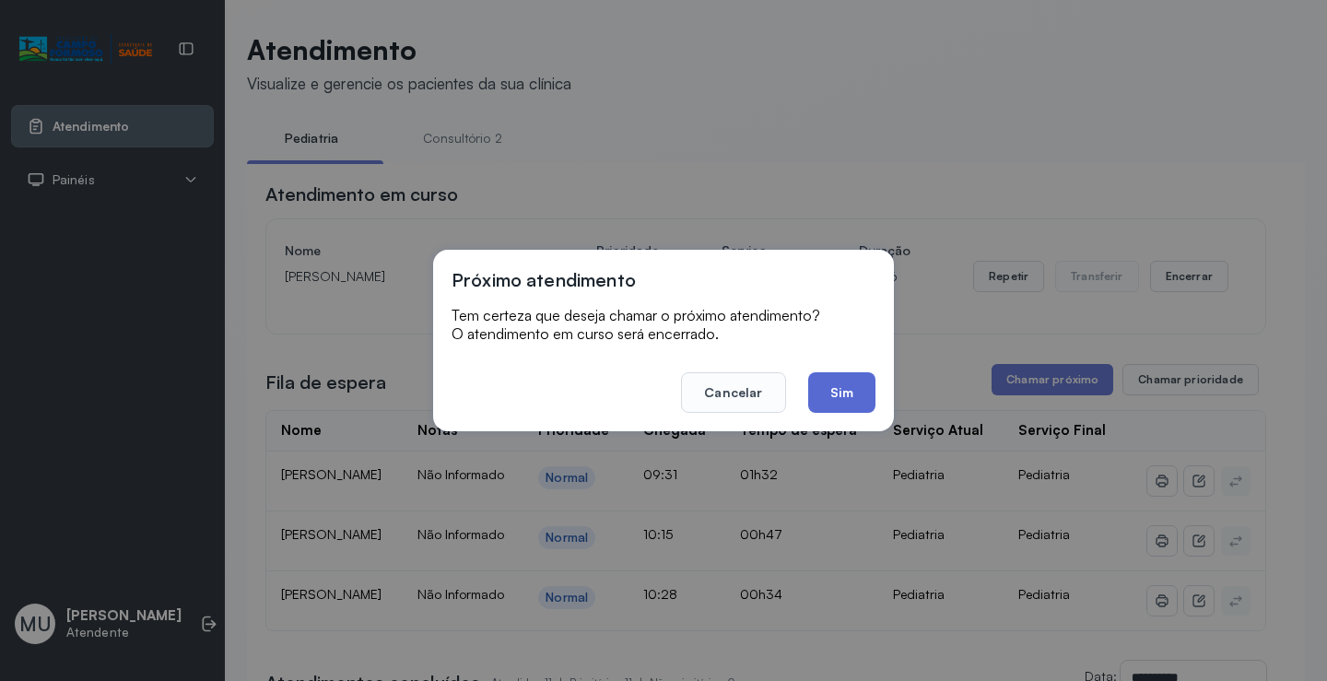
click at [839, 401] on button "Sim" at bounding box center [841, 392] width 67 height 41
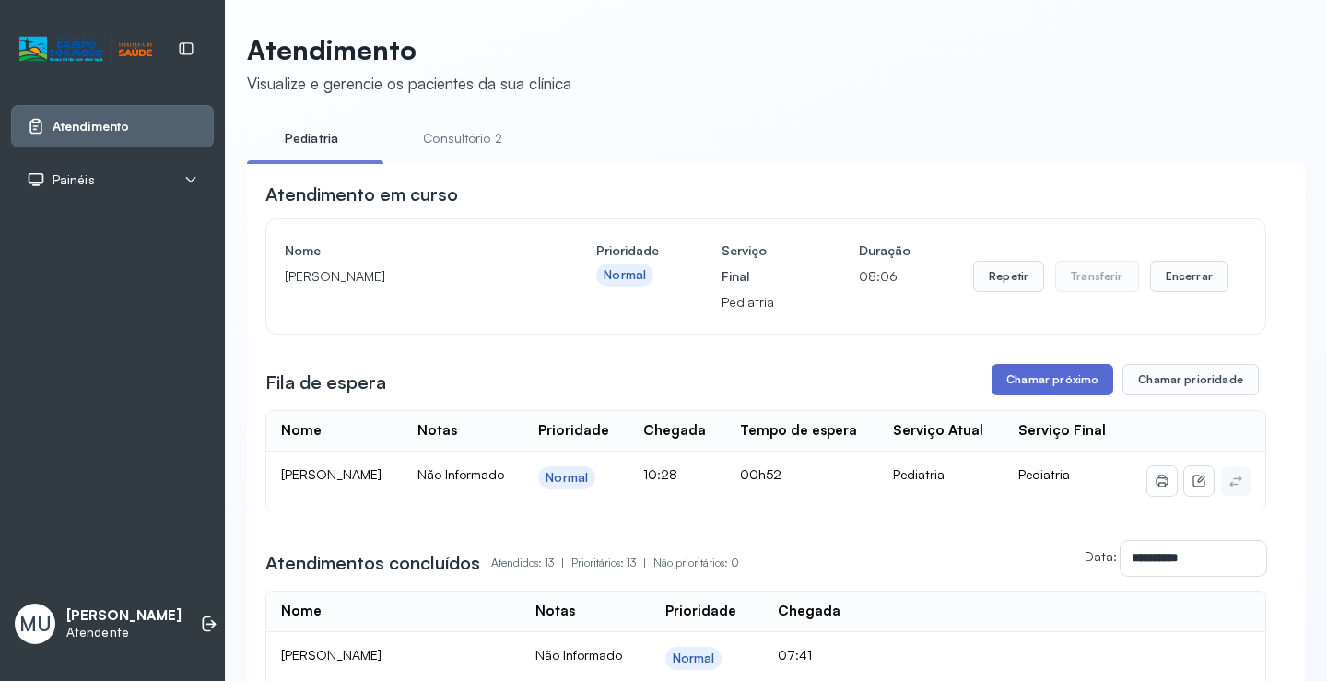
click at [1028, 375] on button "Chamar próximo" at bounding box center [1052, 379] width 122 height 31
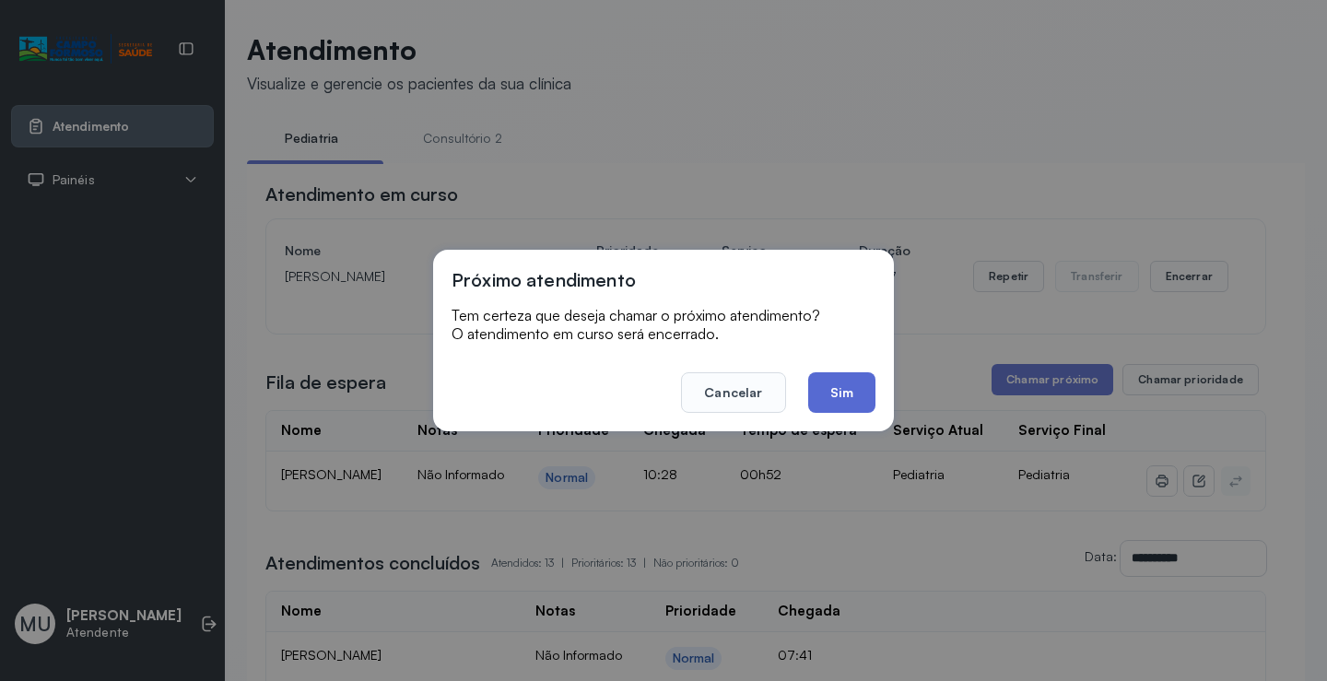
click at [839, 390] on button "Sim" at bounding box center [841, 392] width 67 height 41
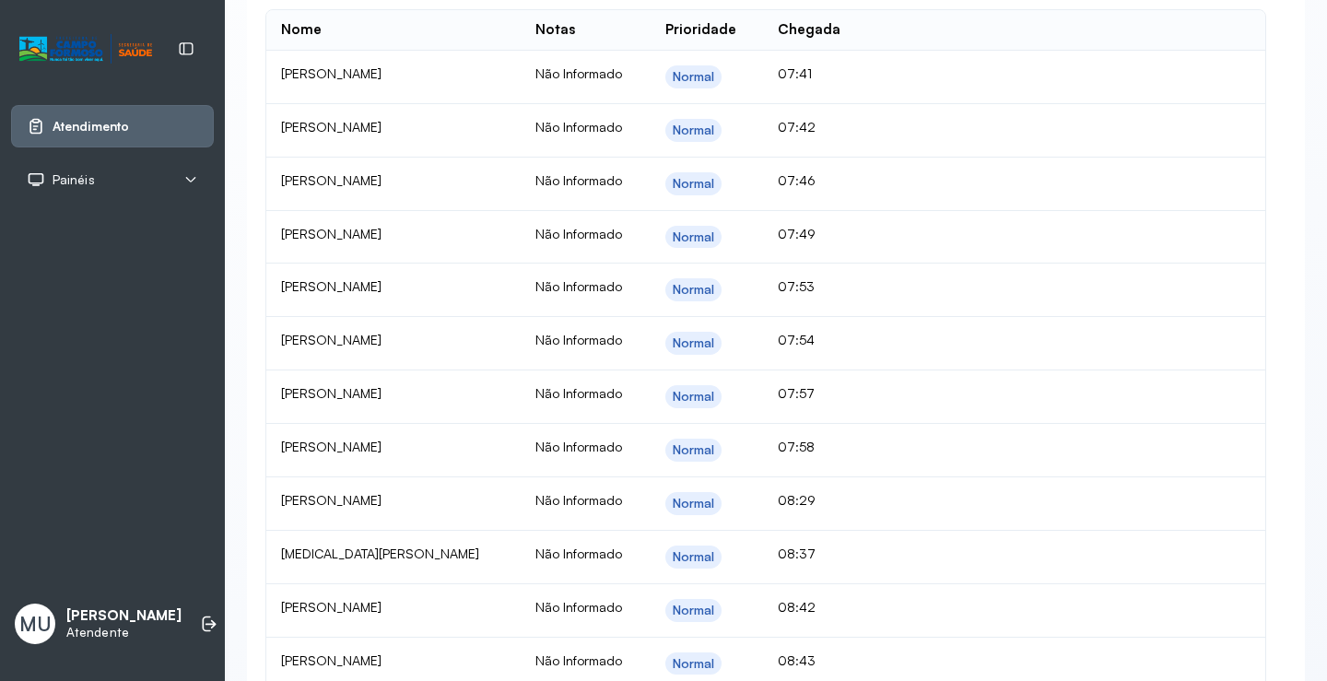
scroll to position [553, 0]
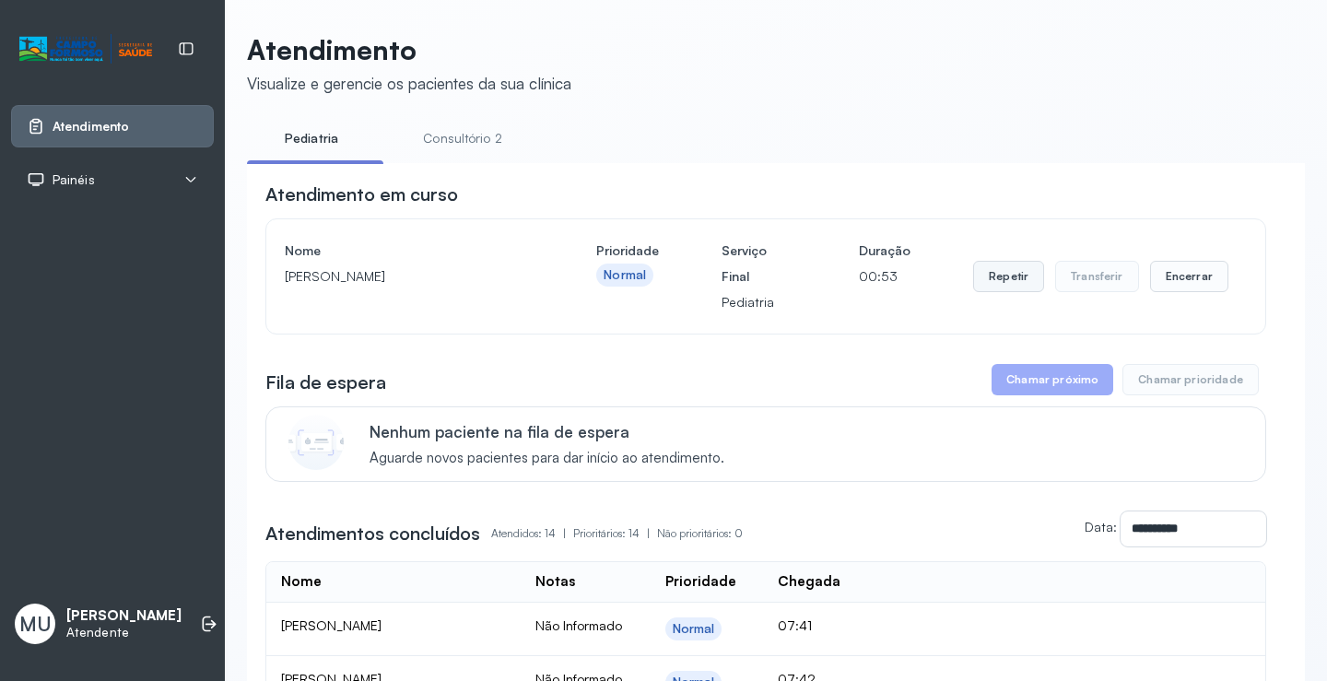
click at [998, 287] on button "Repetir" at bounding box center [1008, 276] width 71 height 31
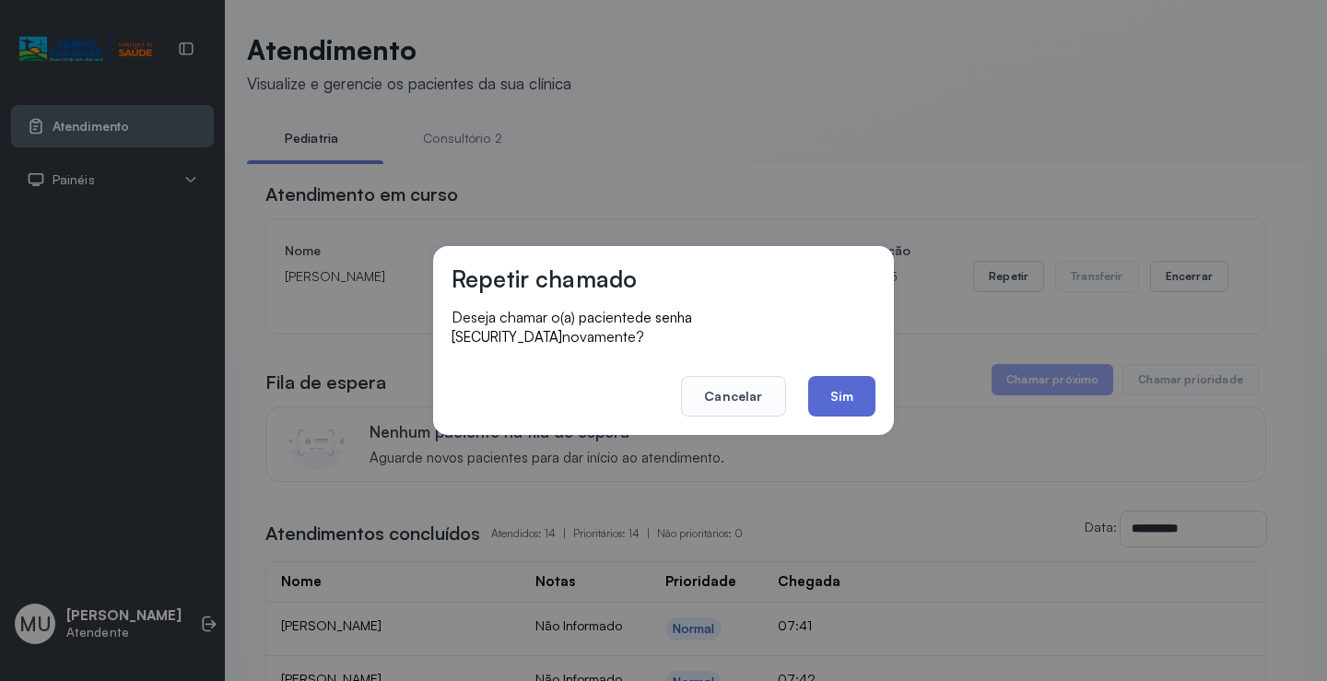
click at [861, 397] on button "Sim" at bounding box center [841, 396] width 67 height 41
